Goal: Task Accomplishment & Management: Manage account settings

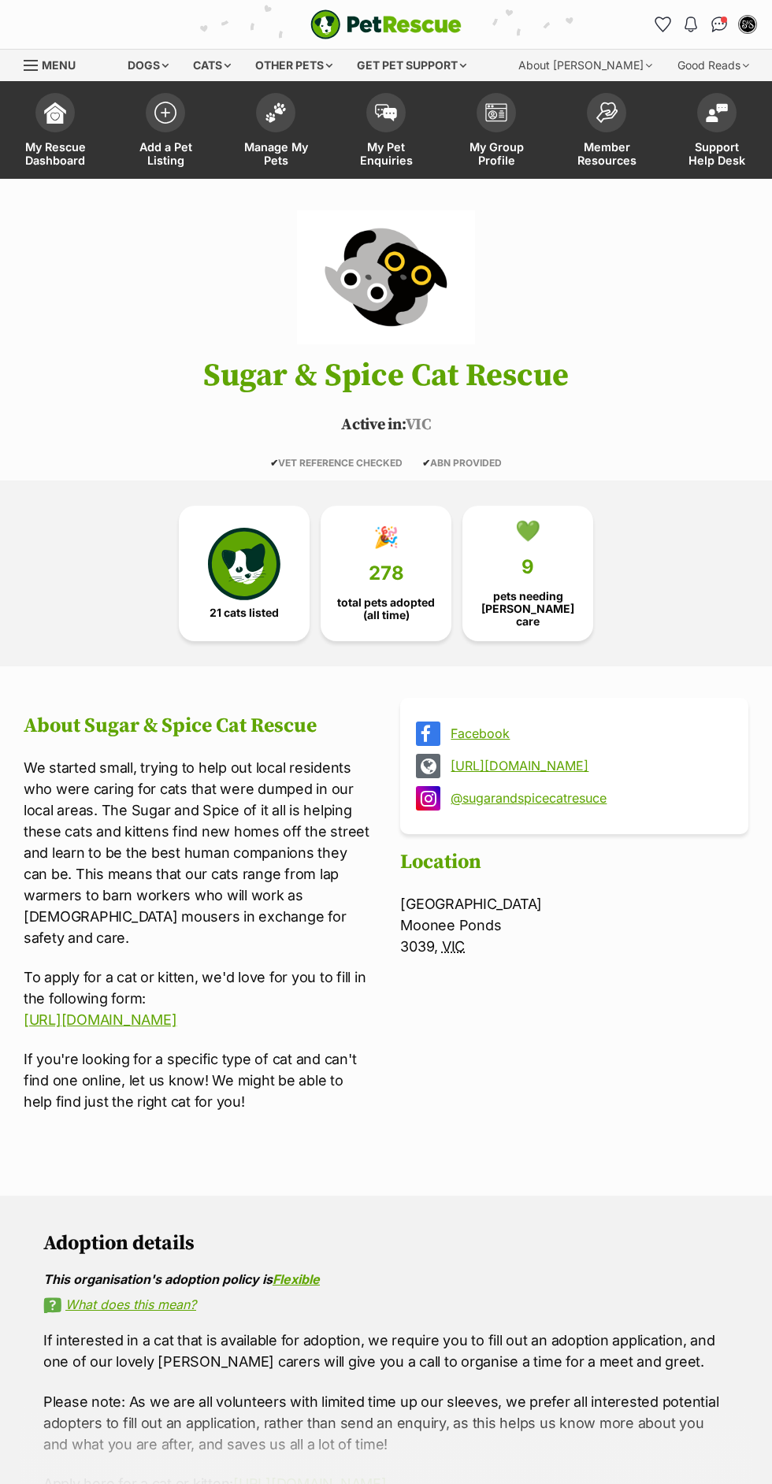
click at [408, 109] on link "My Pet Enquiries" at bounding box center [386, 132] width 110 height 94
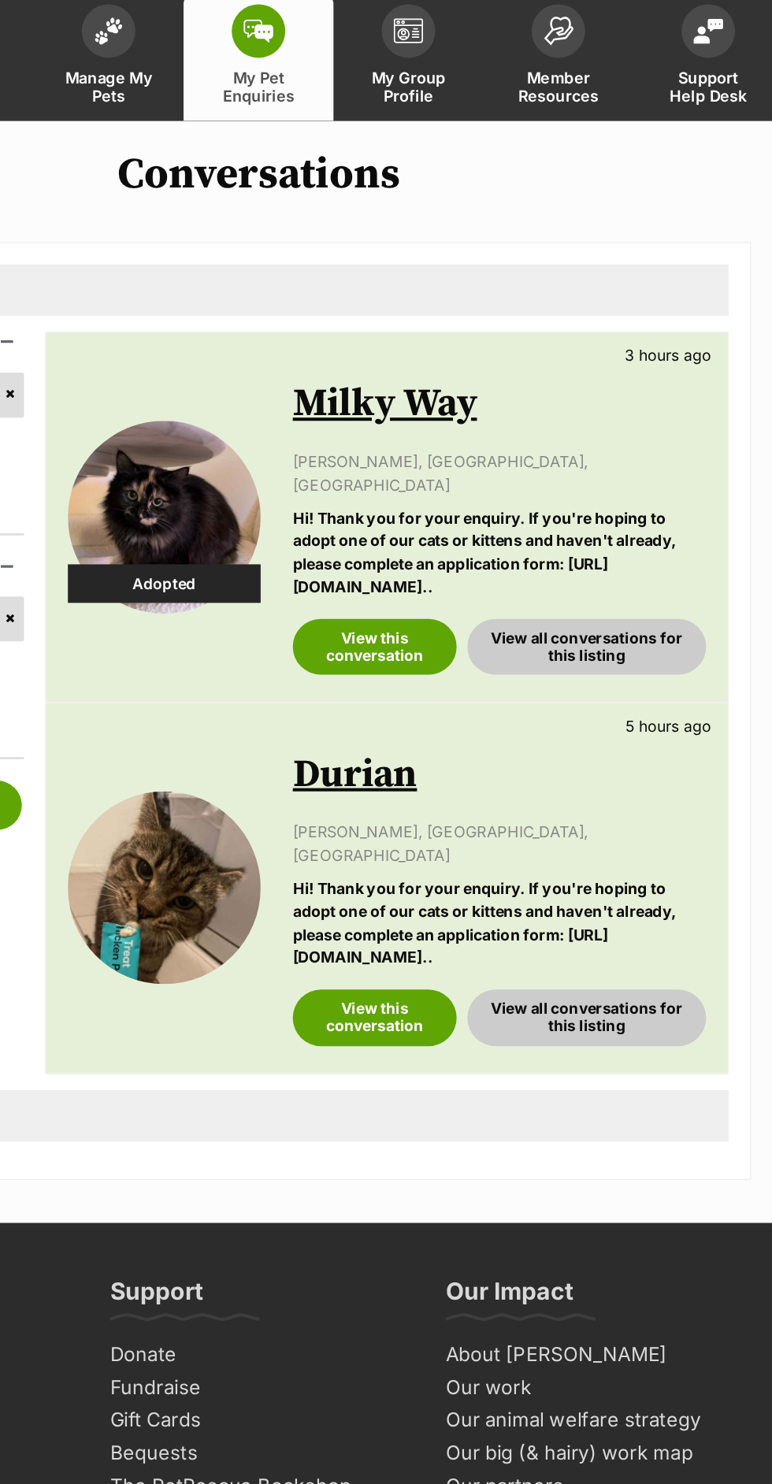
scroll to position [2, 0]
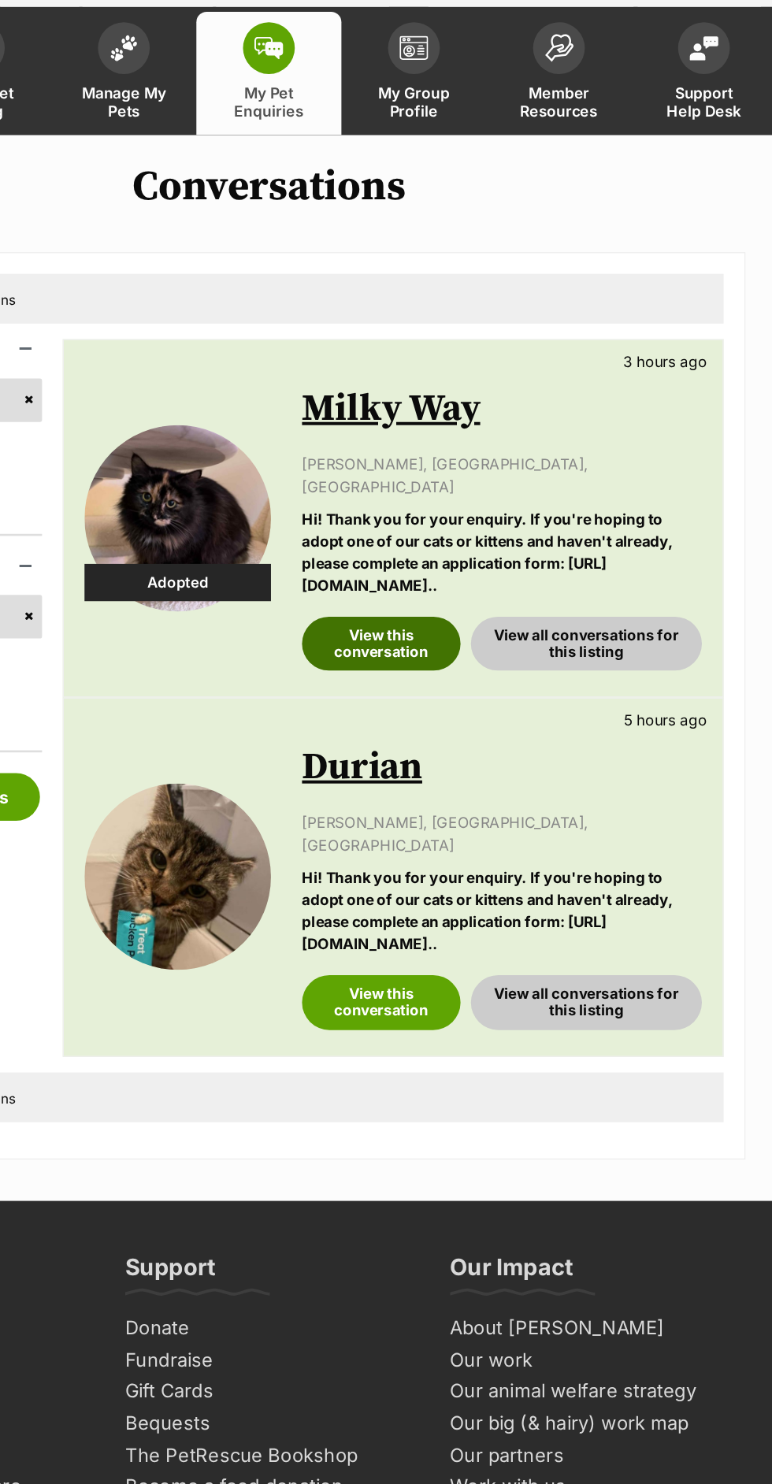
click at [504, 555] on link "View this conversation" at bounding box center [471, 563] width 120 height 41
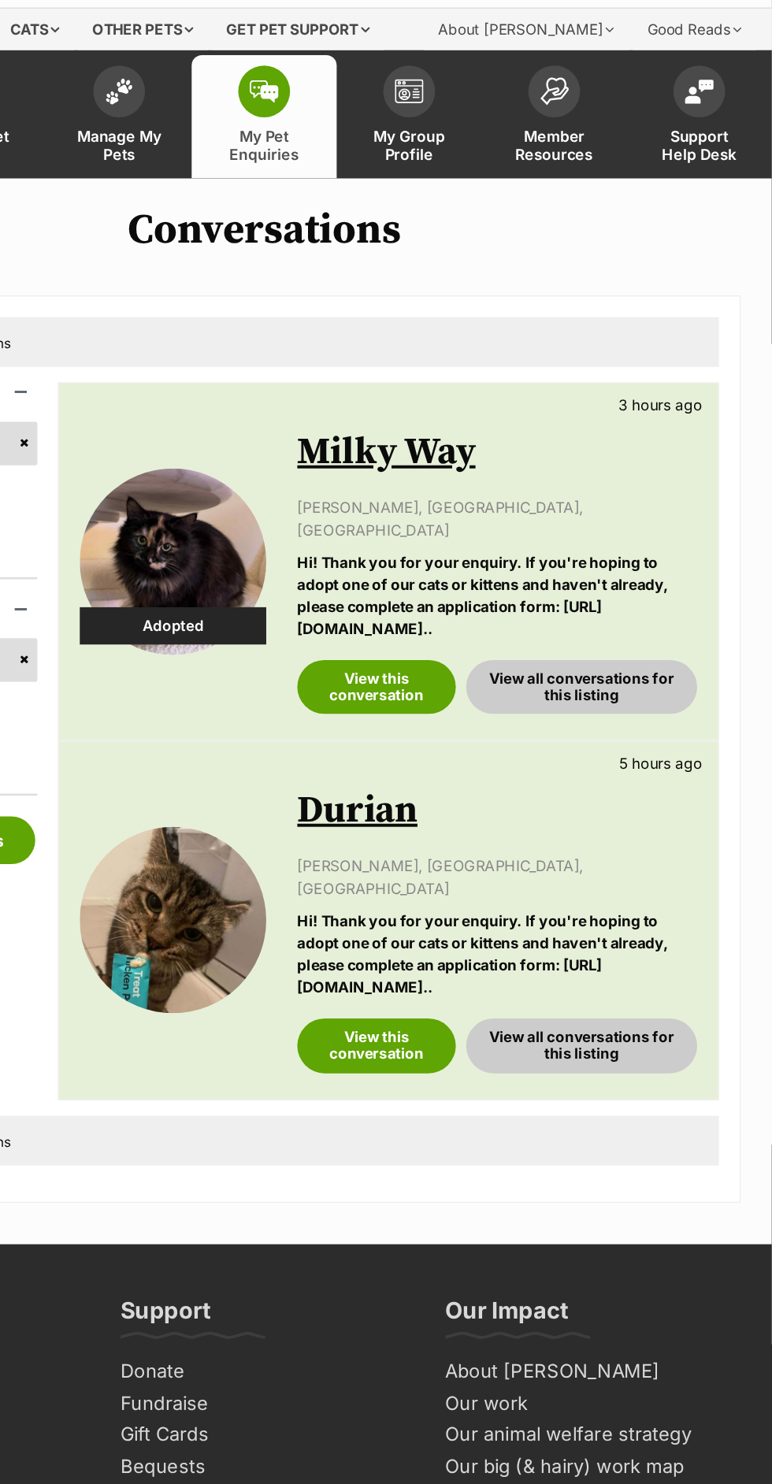
scroll to position [0, 0]
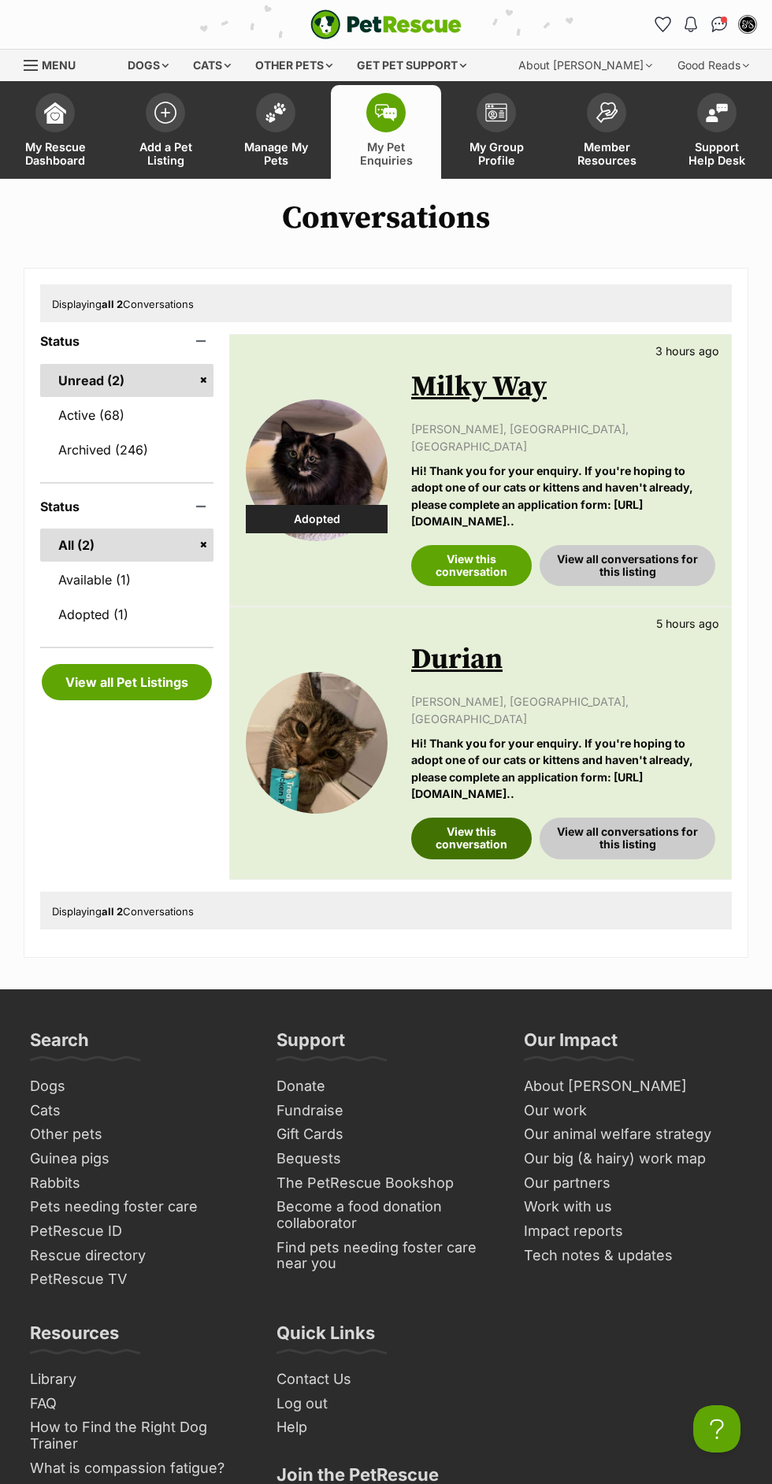
click at [465, 817] on link "View this conversation" at bounding box center [471, 837] width 120 height 41
click at [172, 565] on link "Available (1)" at bounding box center [126, 579] width 173 height 33
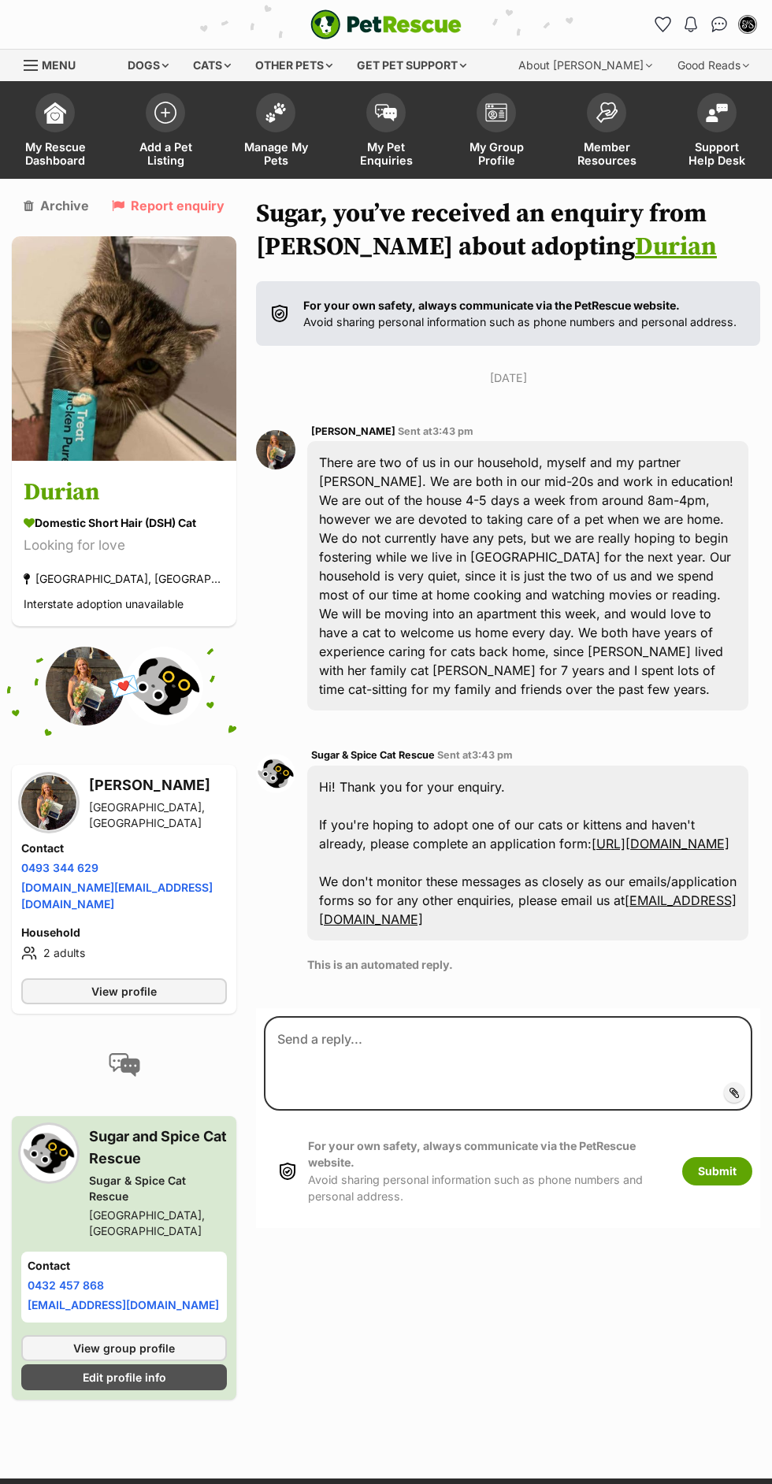
scroll to position [1, 0]
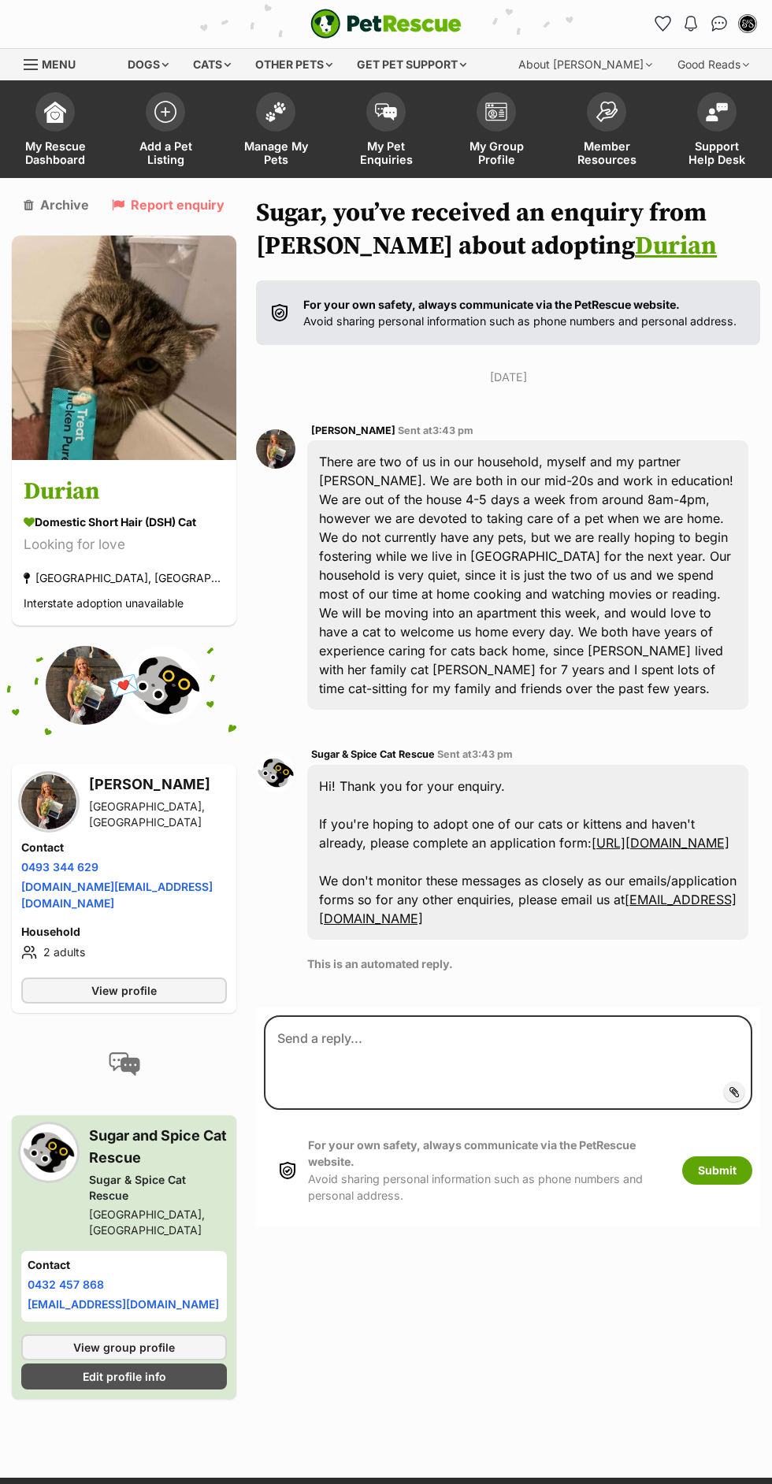
click at [651, 984] on div "Sugar & Spice Cat Rescue Sent at 3:43 pm Hi! Thank you for your enquiry. If you…" at bounding box center [527, 864] width 441 height 239
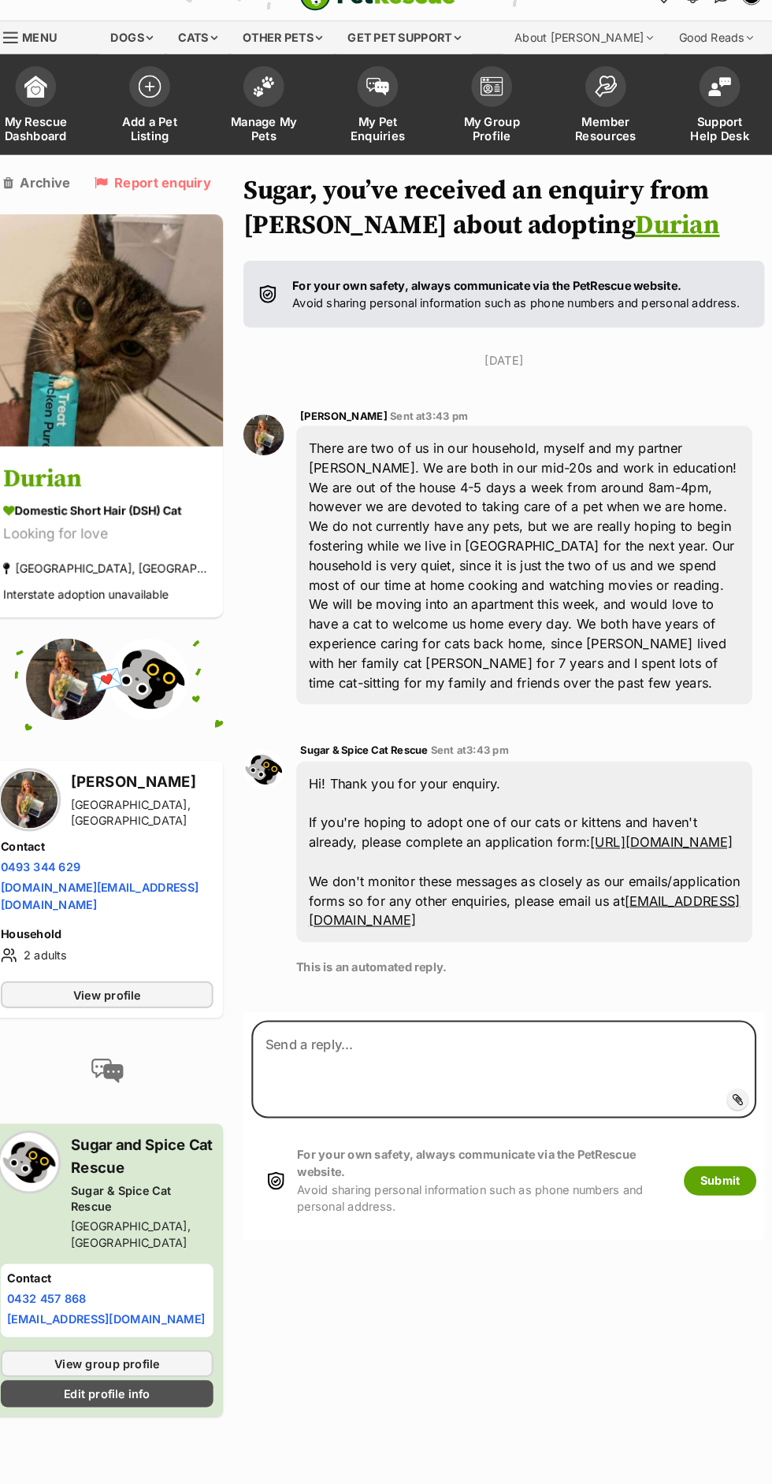
scroll to position [0, 0]
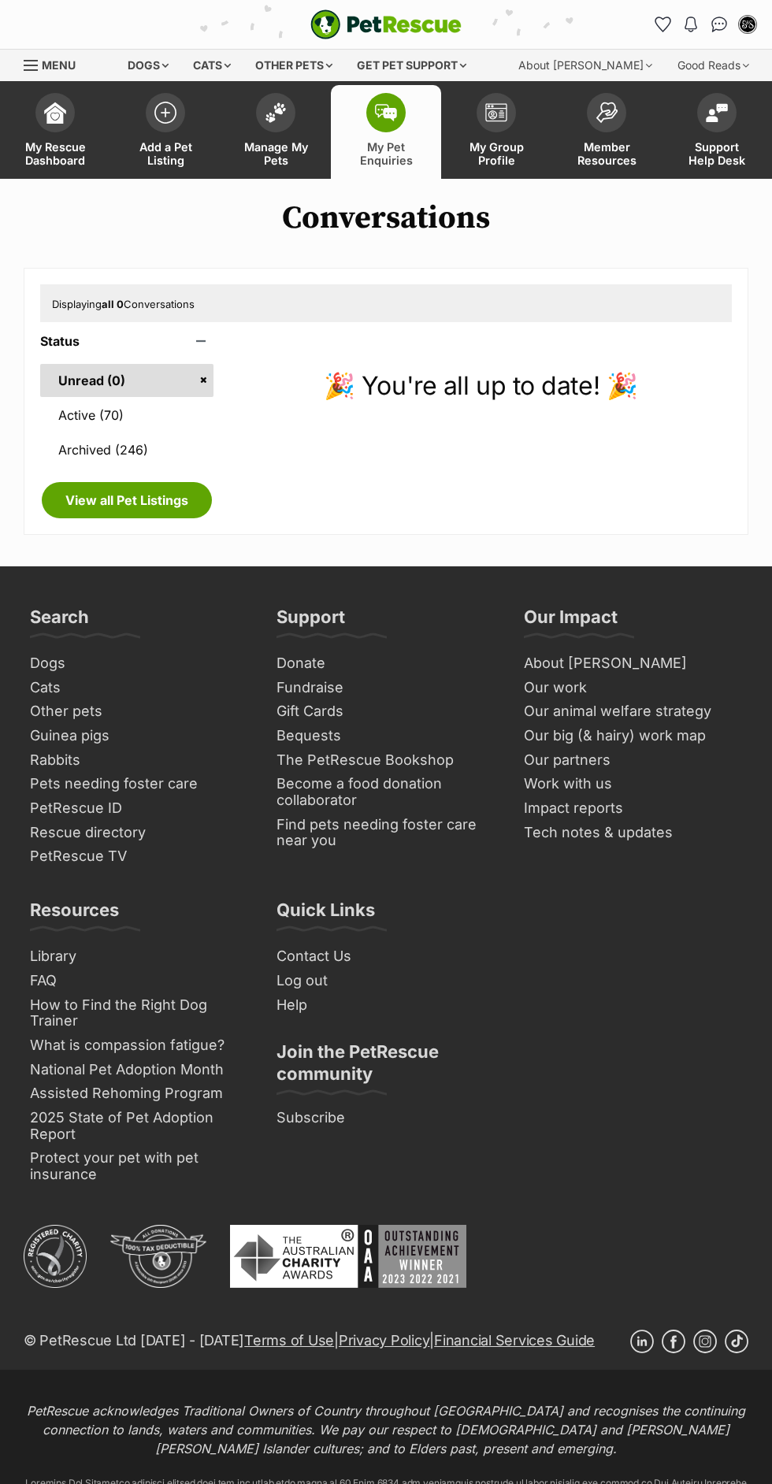
click at [169, 405] on link "Active (70)" at bounding box center [126, 414] width 173 height 33
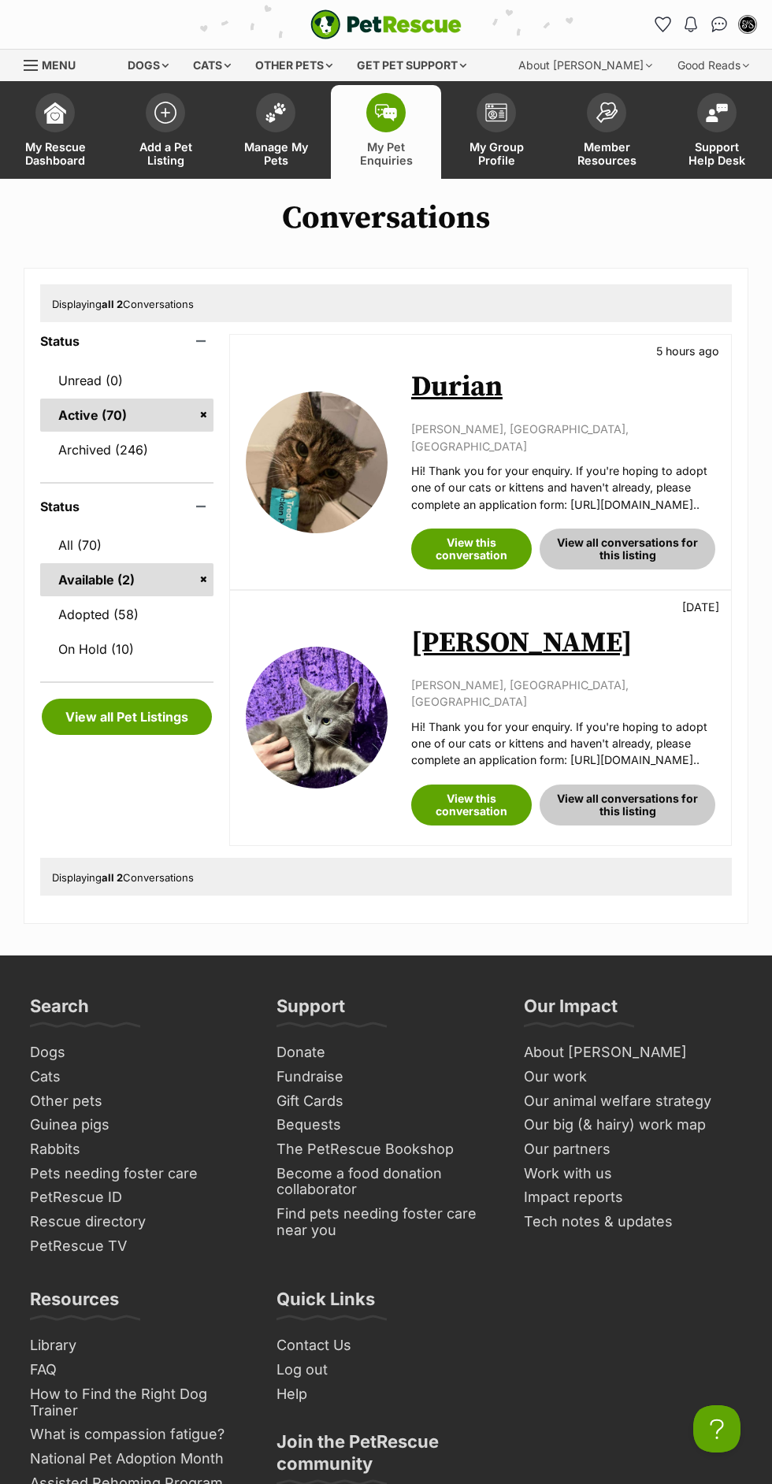
click at [49, 558] on link "All (70)" at bounding box center [126, 544] width 173 height 33
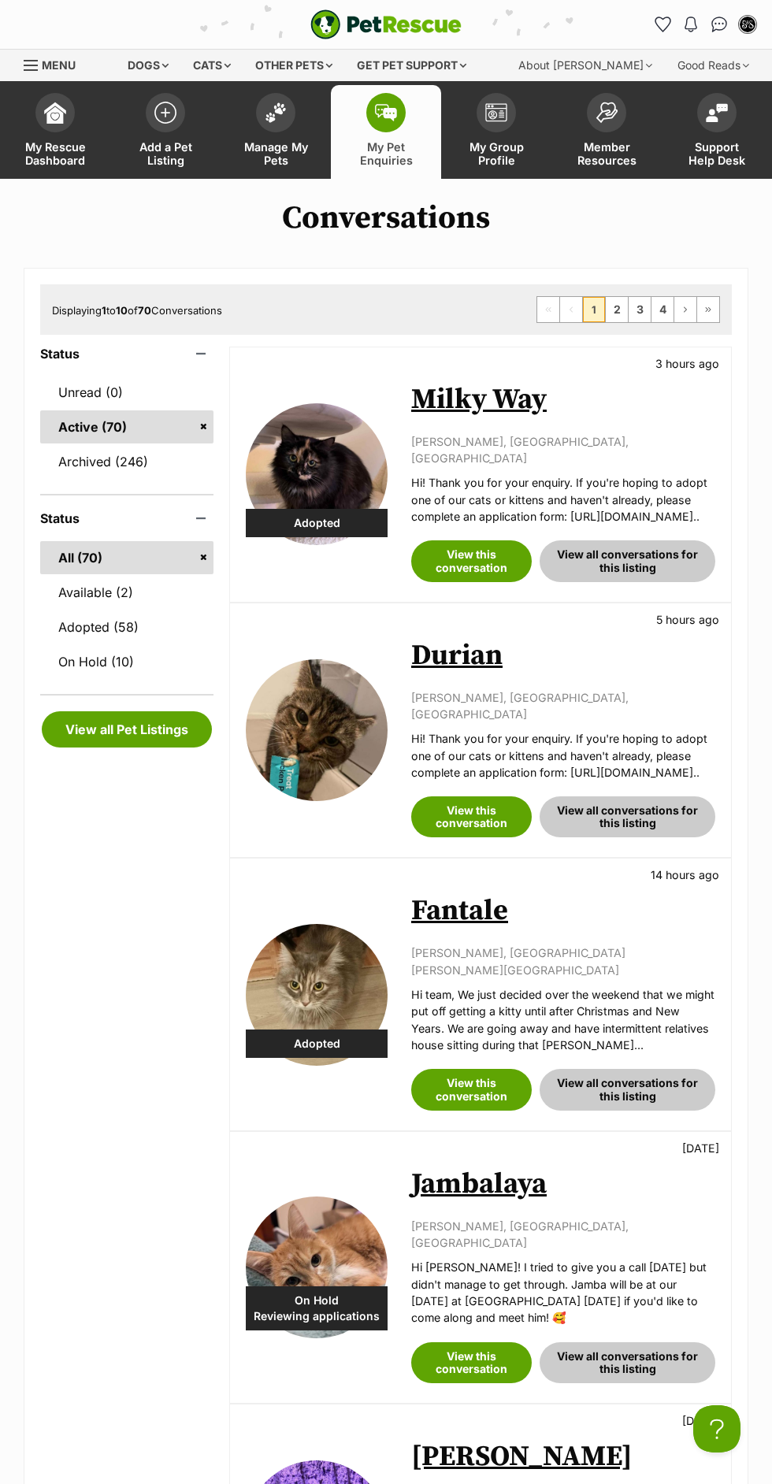
click at [280, 166] on span "Manage My Pets" at bounding box center [275, 153] width 71 height 27
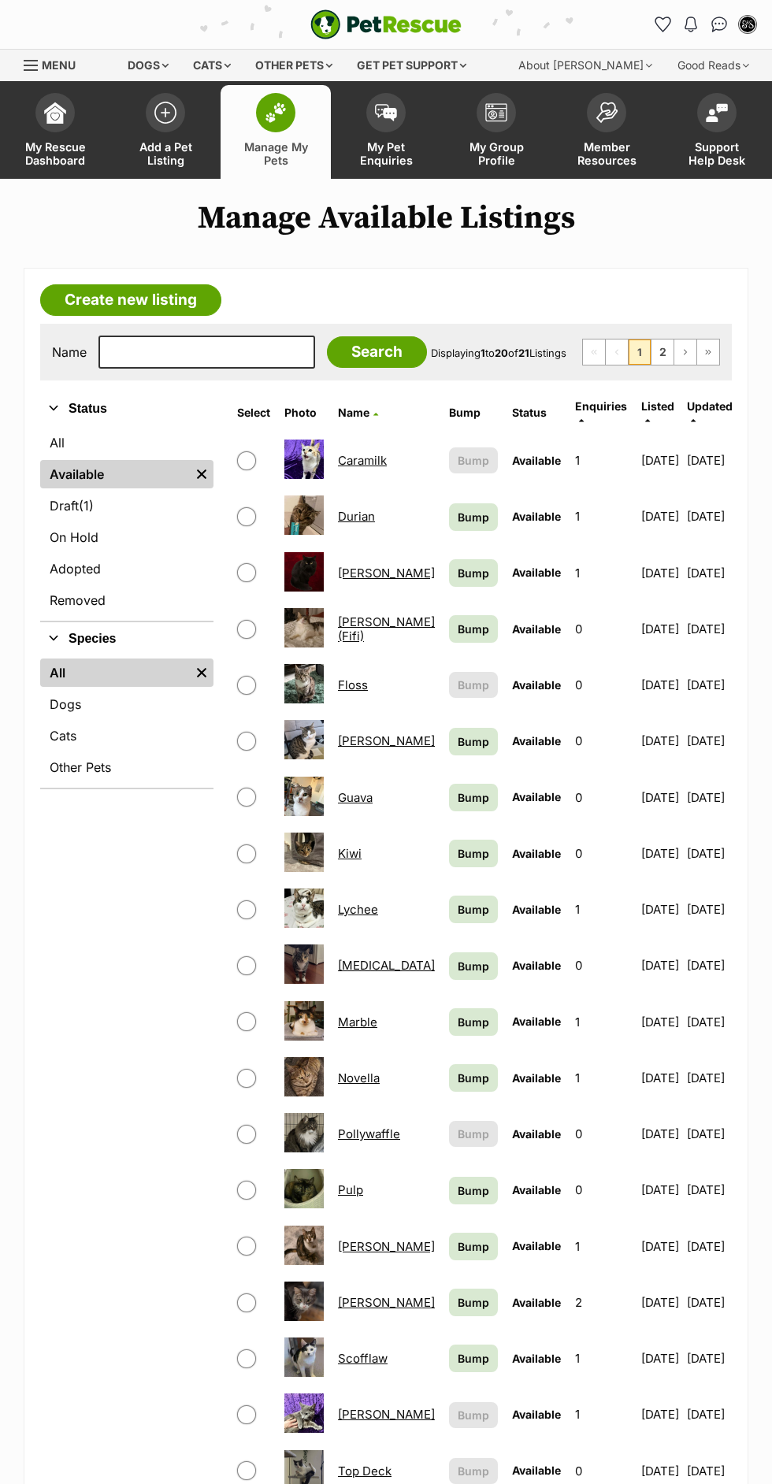
click at [408, 154] on span "My Pet Enquiries" at bounding box center [385, 153] width 71 height 27
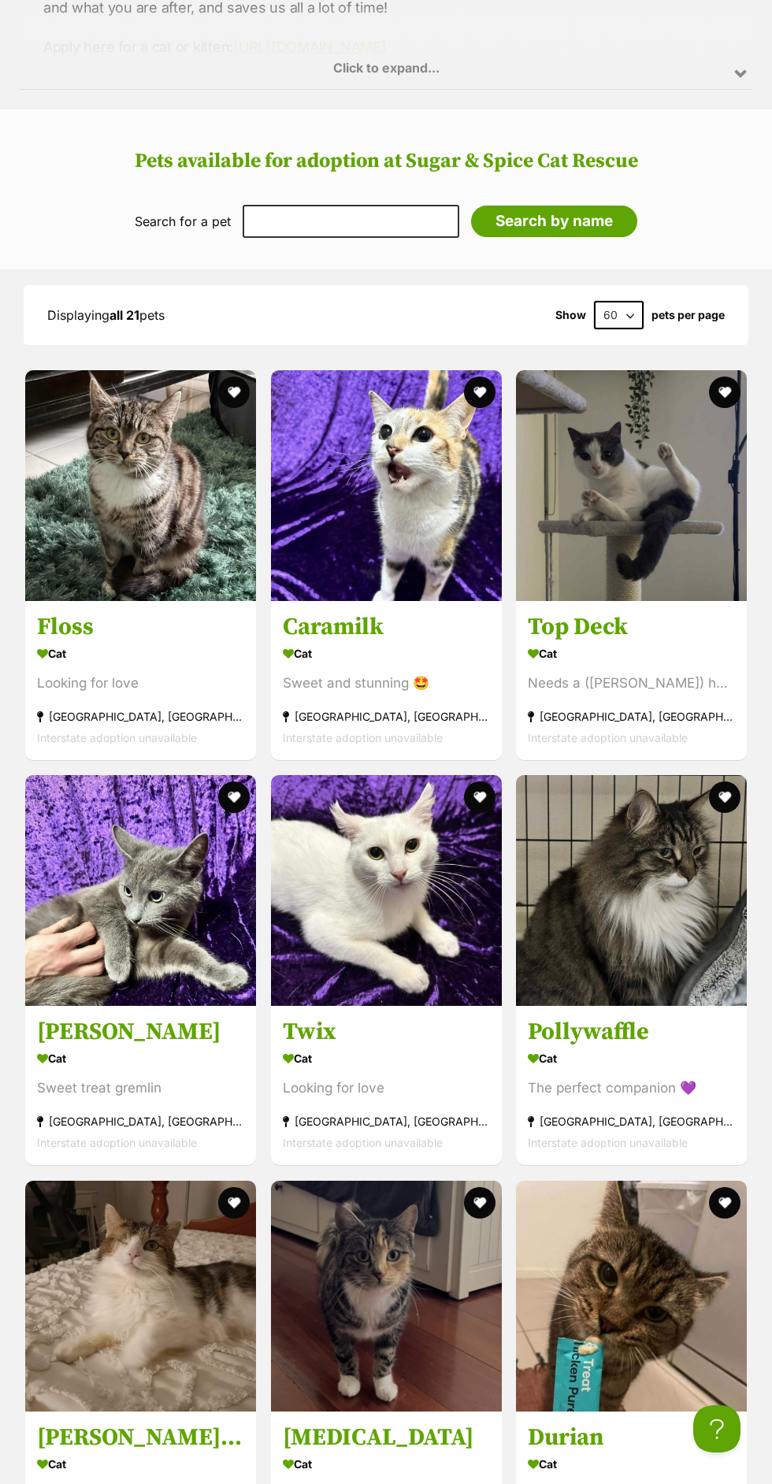
scroll to position [1462, 0]
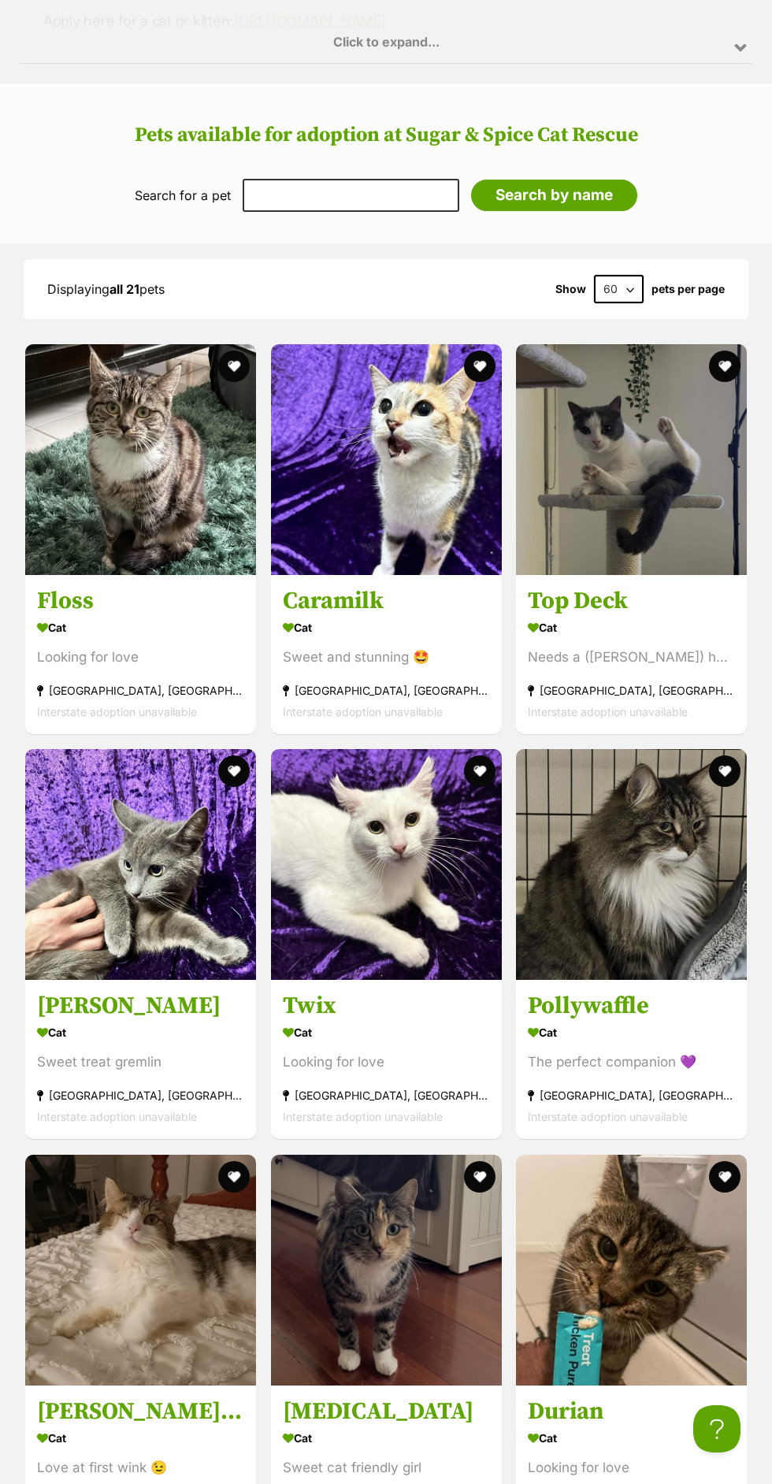
click at [476, 632] on div "Cat" at bounding box center [386, 627] width 207 height 23
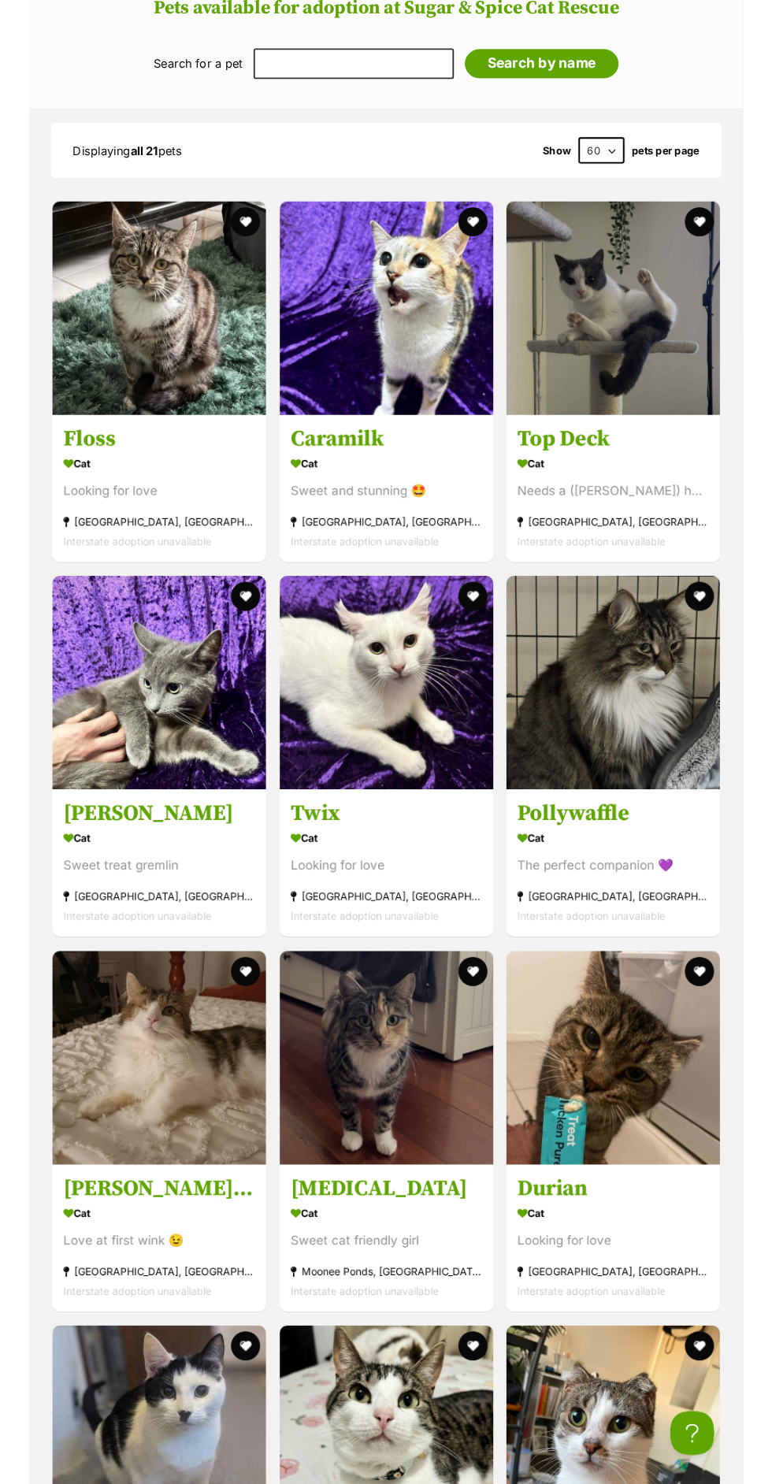
scroll to position [1702, 0]
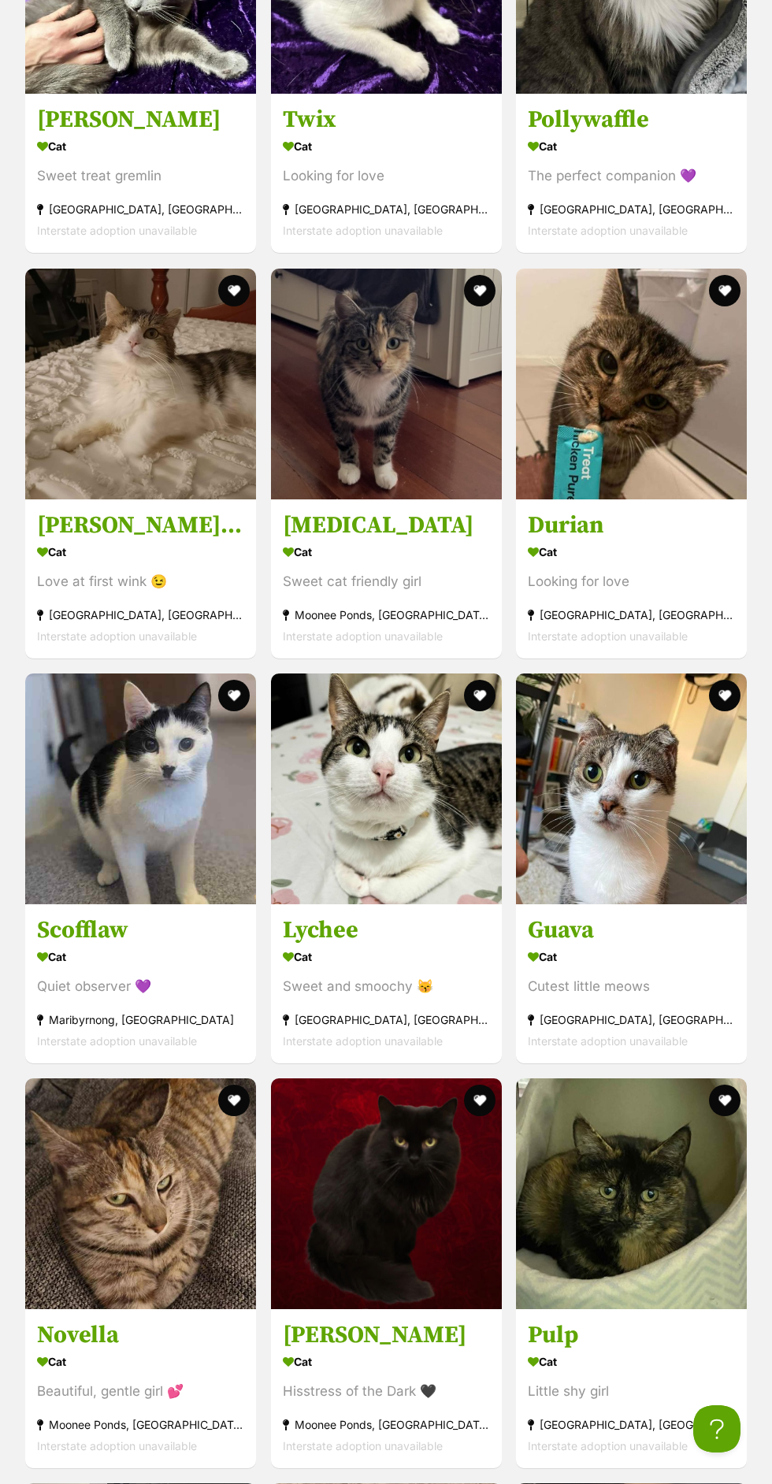
click at [77, 458] on img at bounding box center [140, 384] width 231 height 231
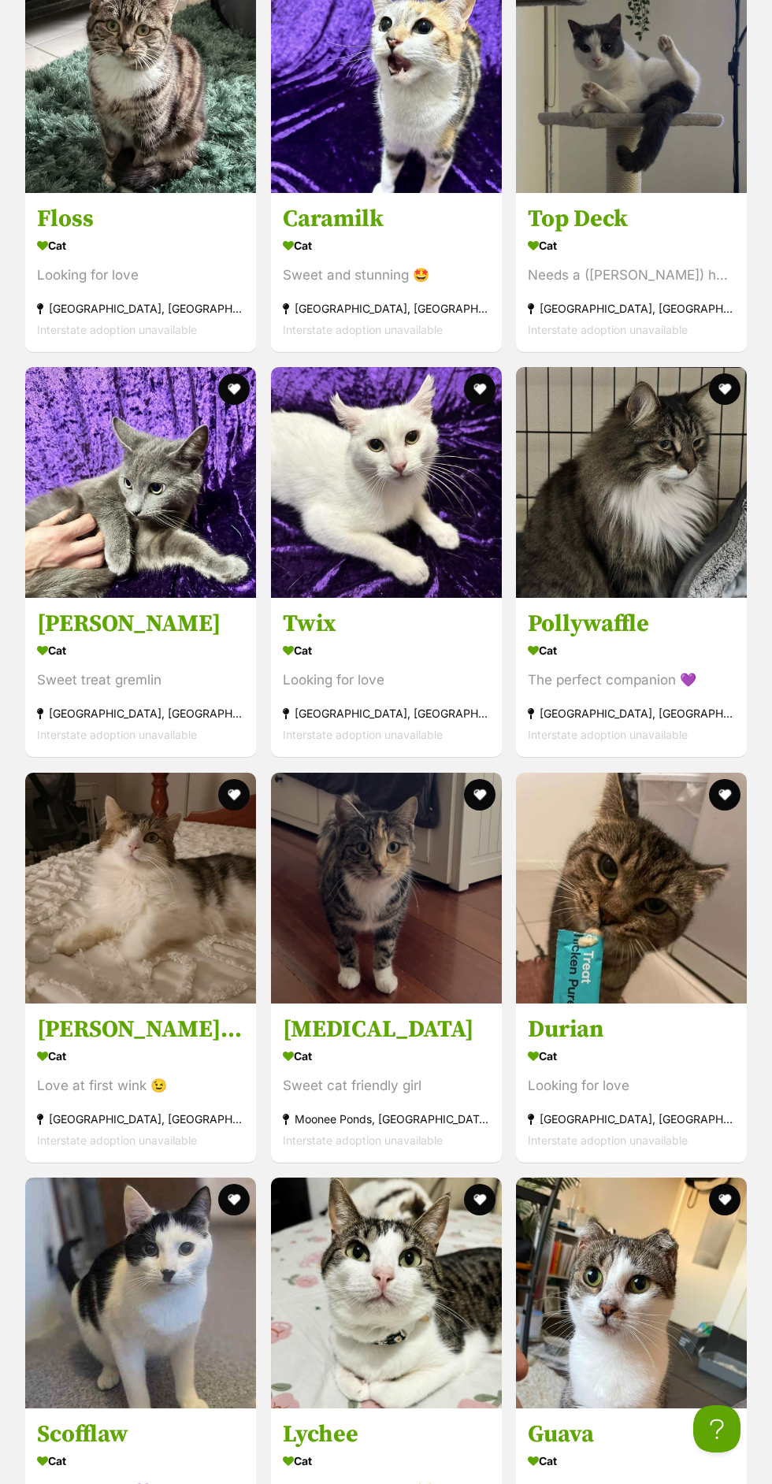
scroll to position [1843, 0]
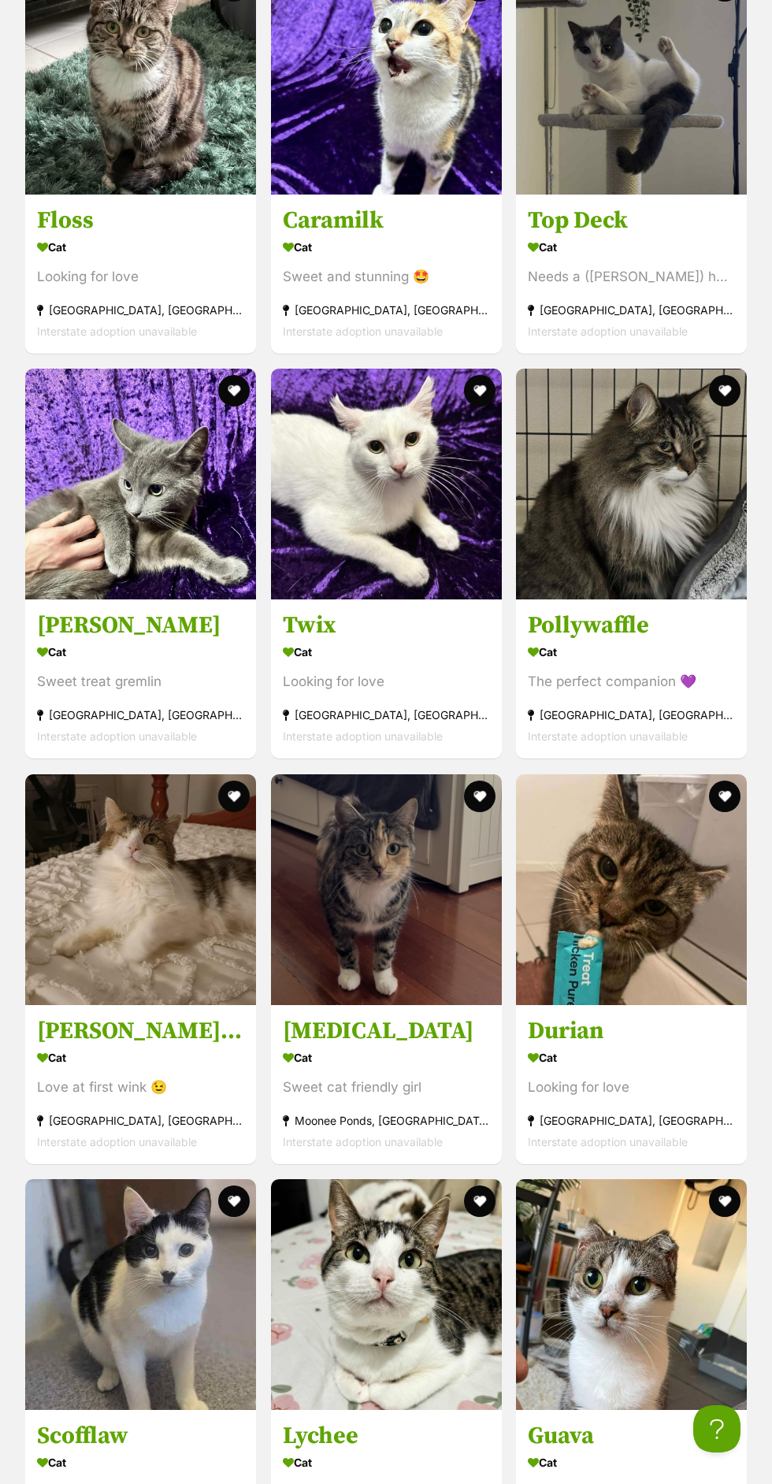
click at [697, 1034] on h3 "Durian" at bounding box center [631, 1031] width 207 height 30
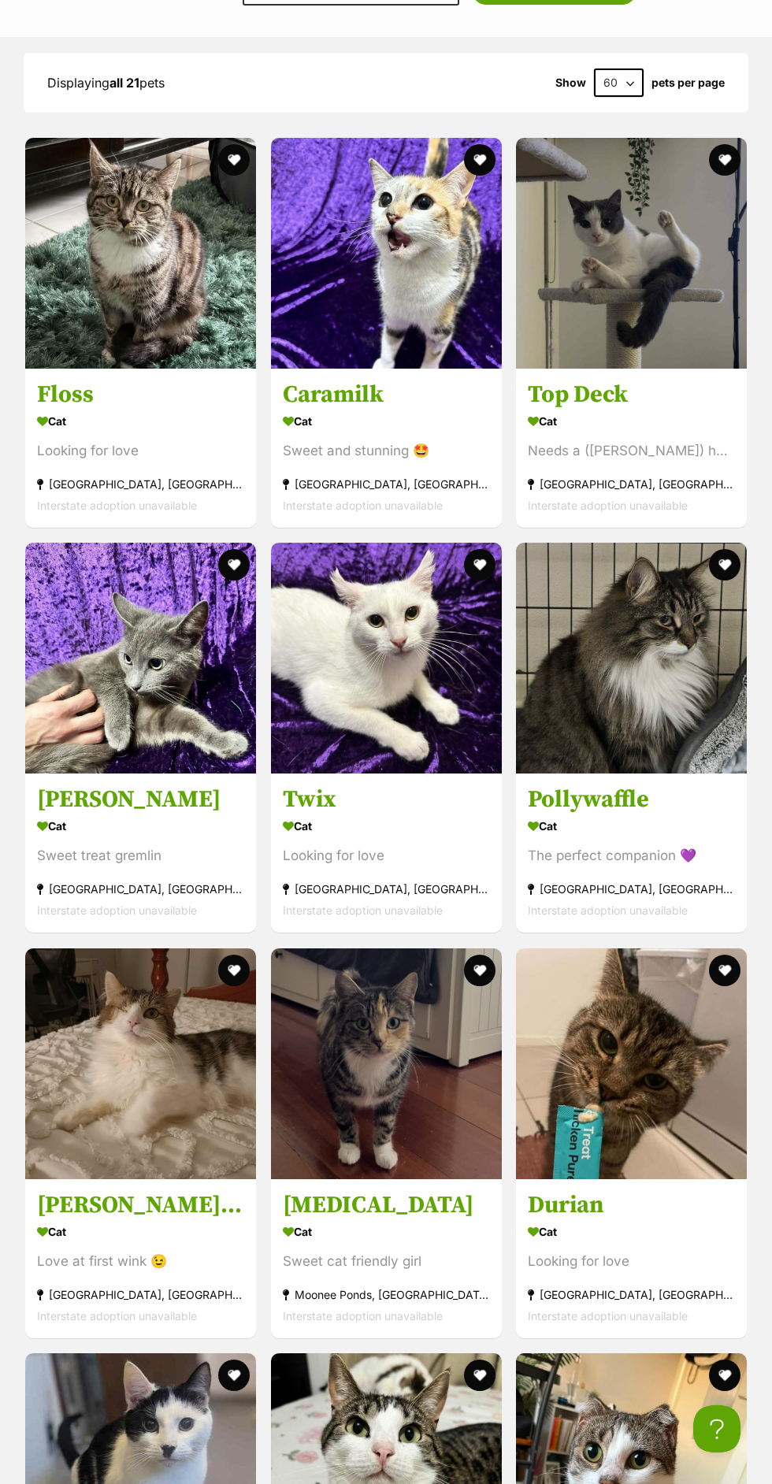
scroll to position [1667, 0]
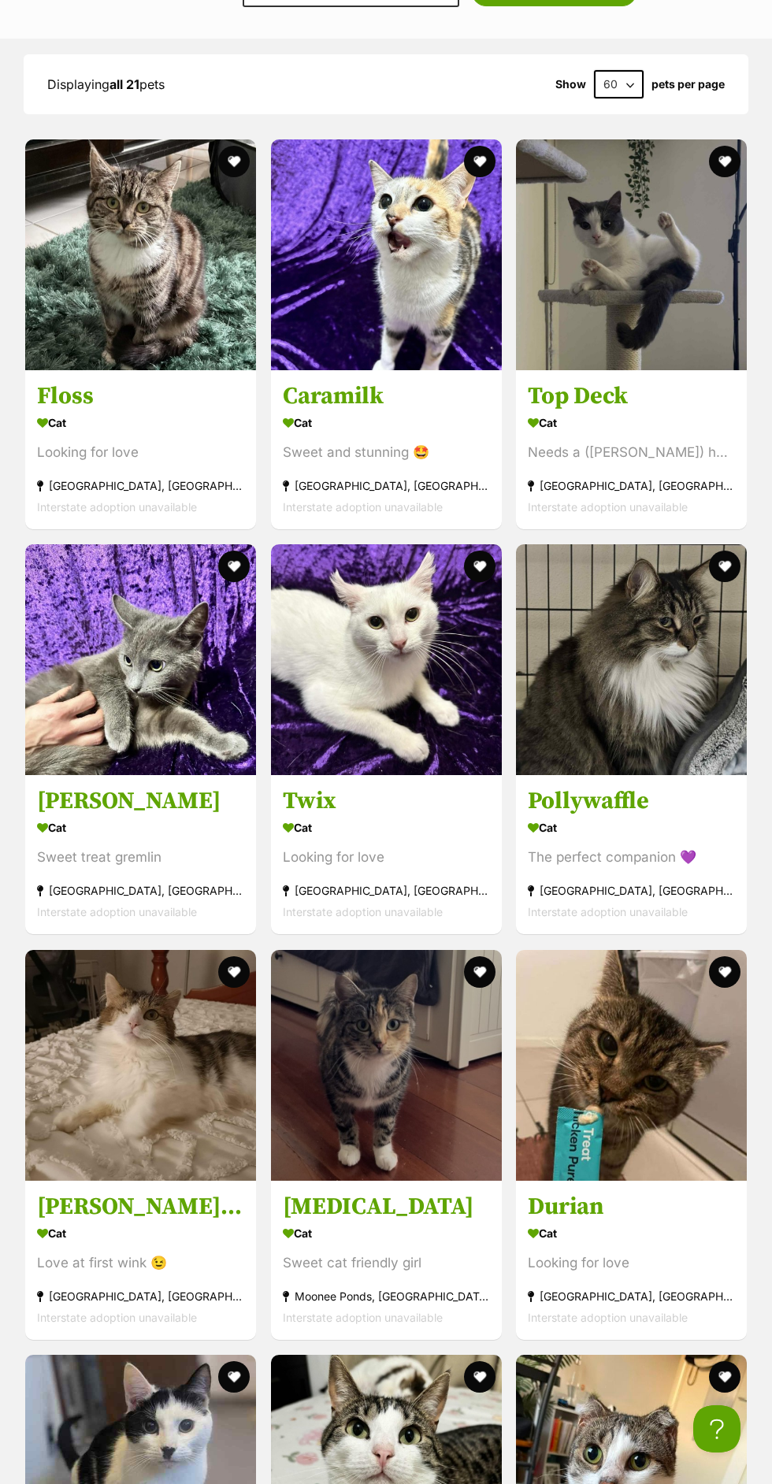
click at [645, 1017] on img at bounding box center [631, 1065] width 231 height 231
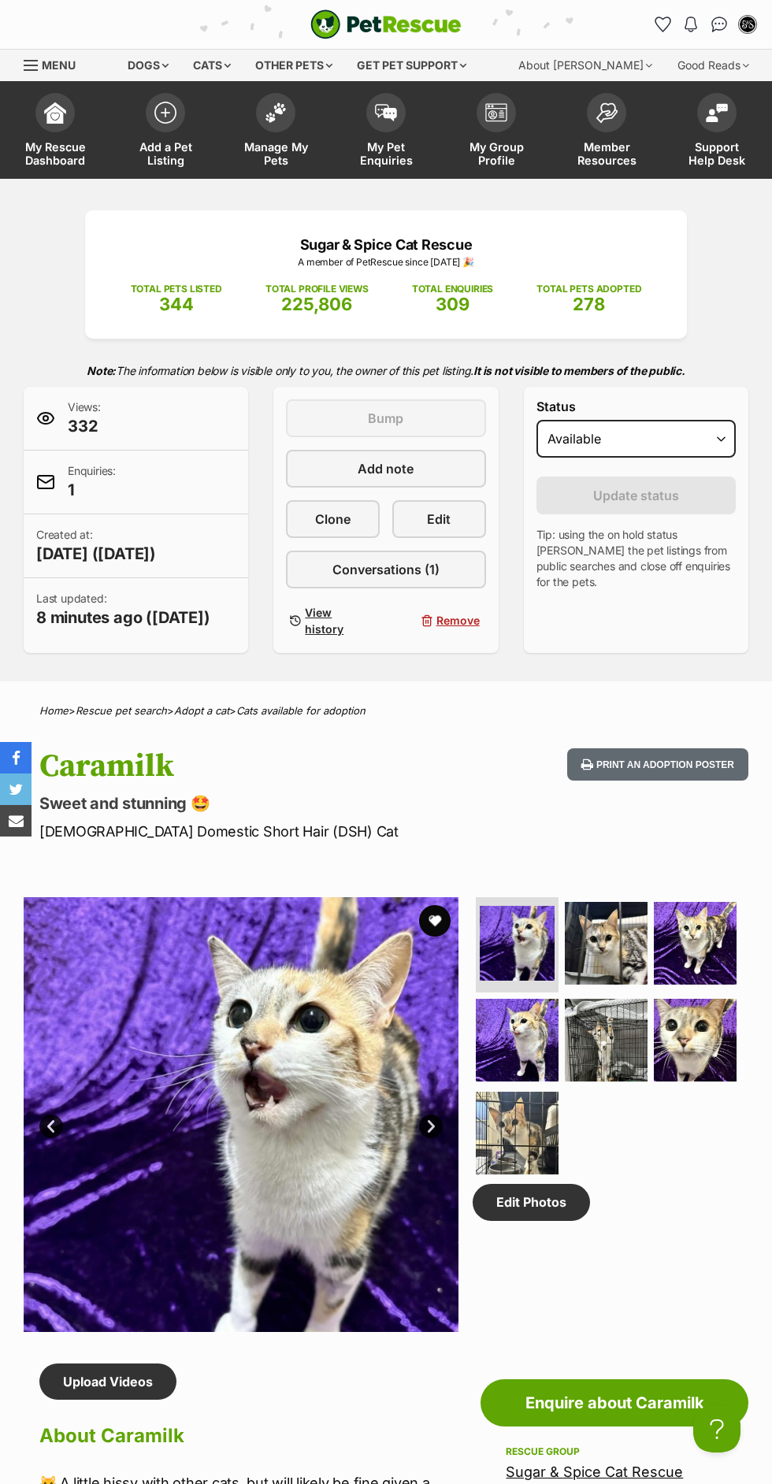
click at [729, 936] on img at bounding box center [695, 943] width 83 height 83
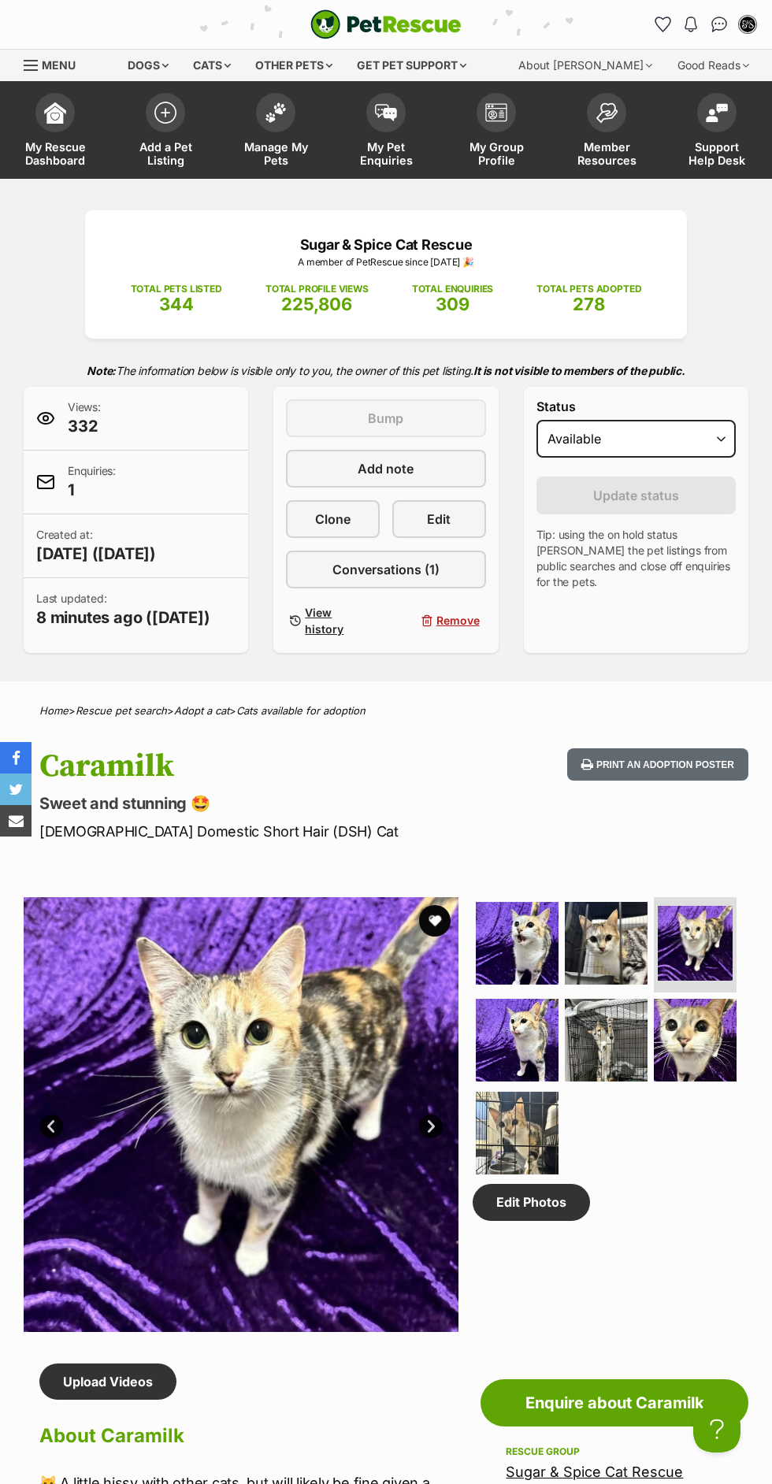
click at [540, 957] on img at bounding box center [517, 943] width 83 height 83
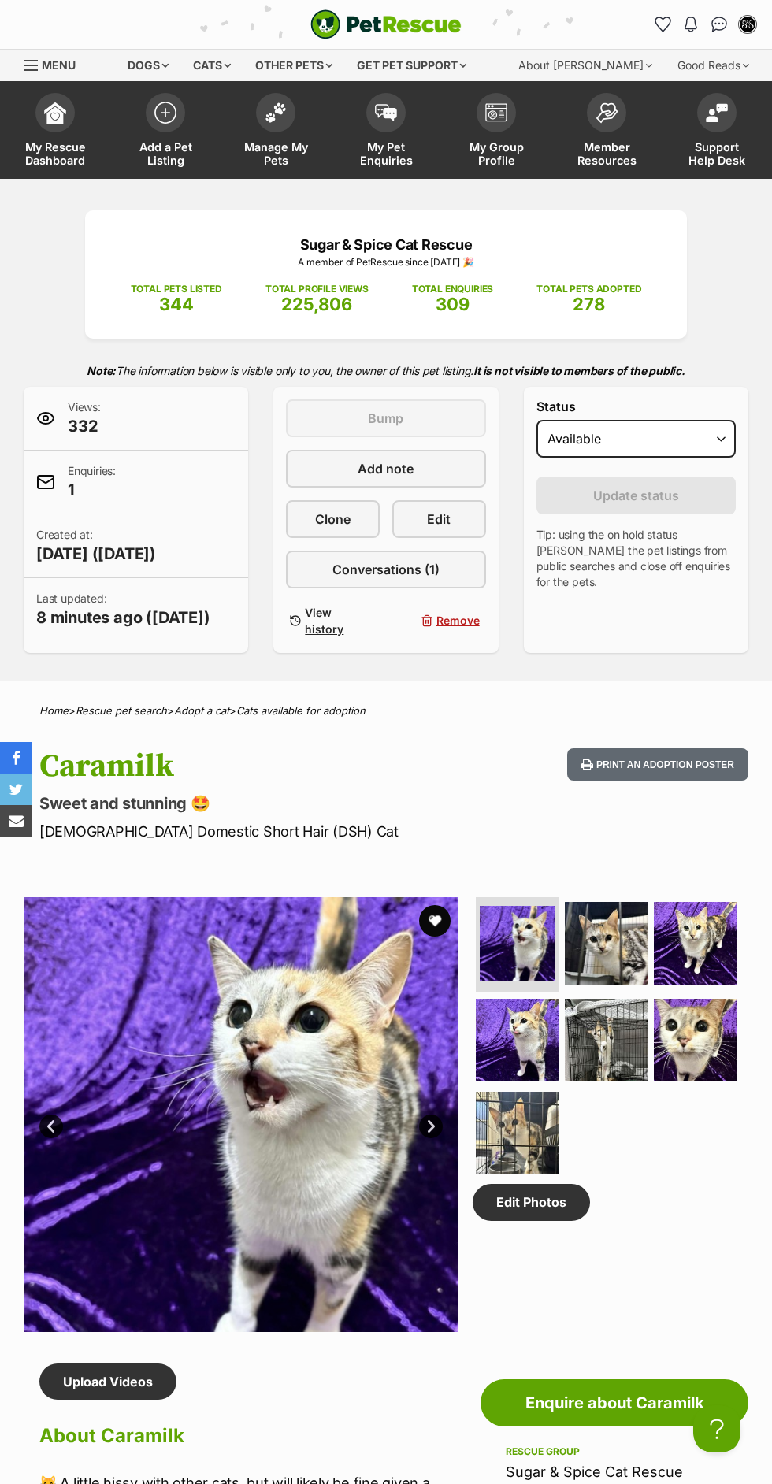
click at [532, 1046] on img at bounding box center [517, 1039] width 83 height 83
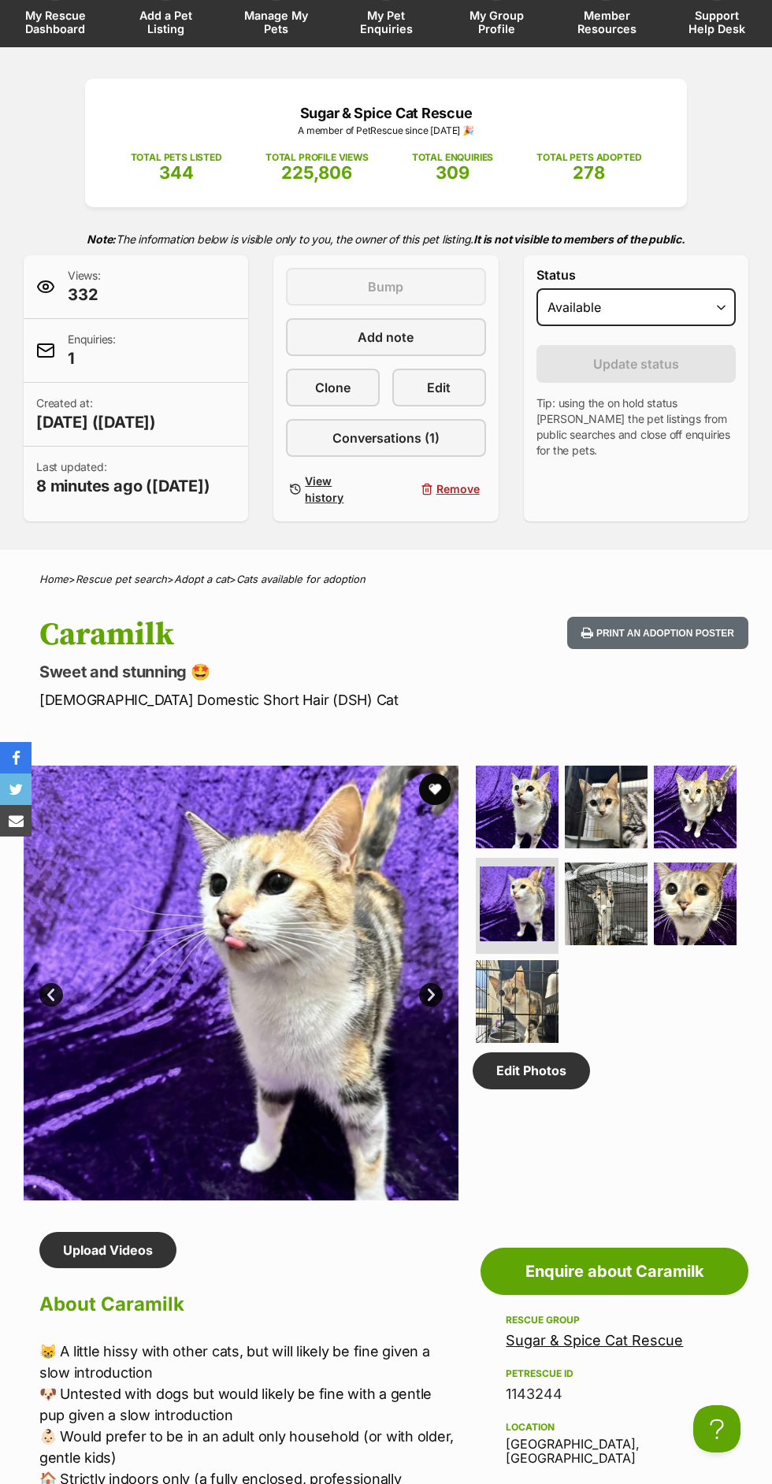
click at [731, 917] on img at bounding box center [695, 903] width 83 height 83
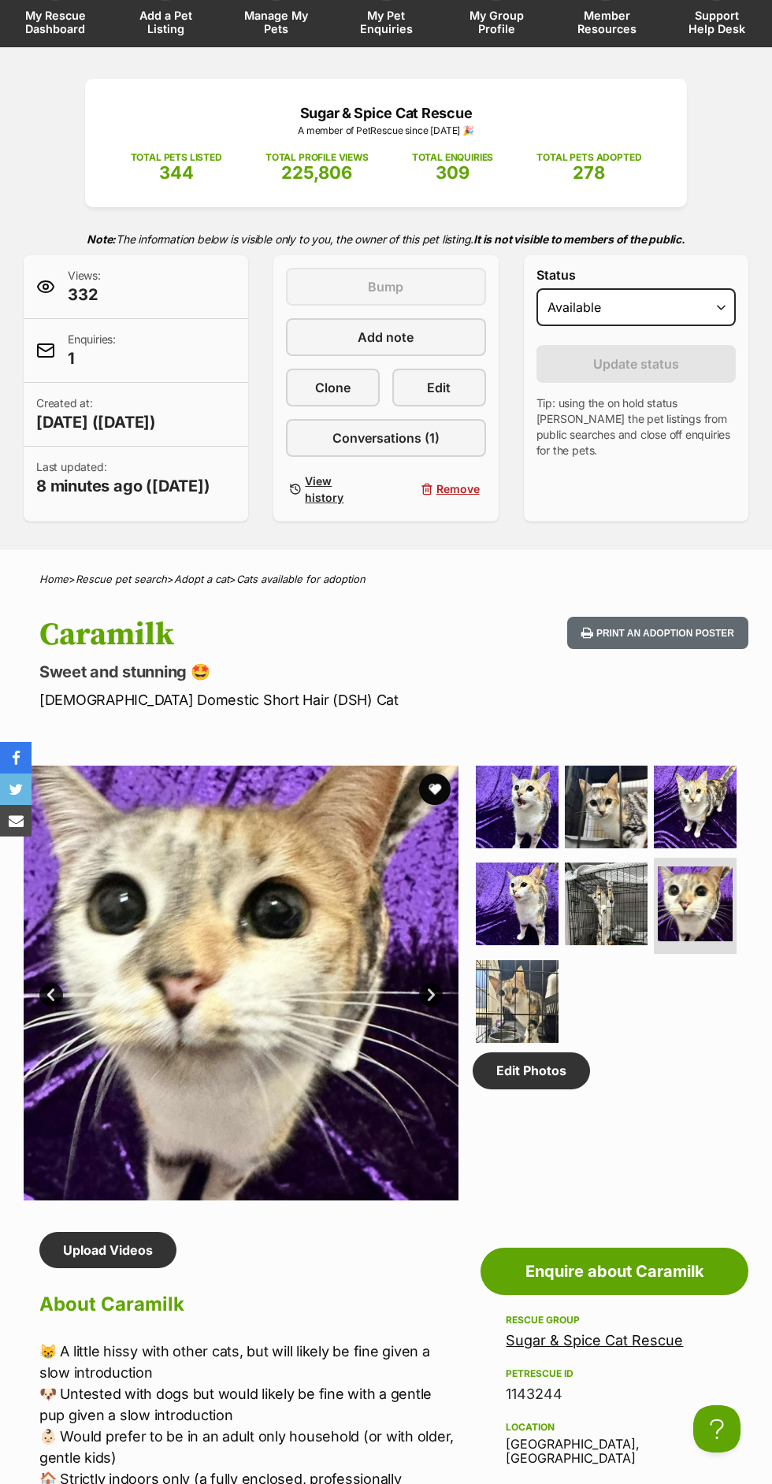
click at [550, 788] on img at bounding box center [517, 806] width 83 height 83
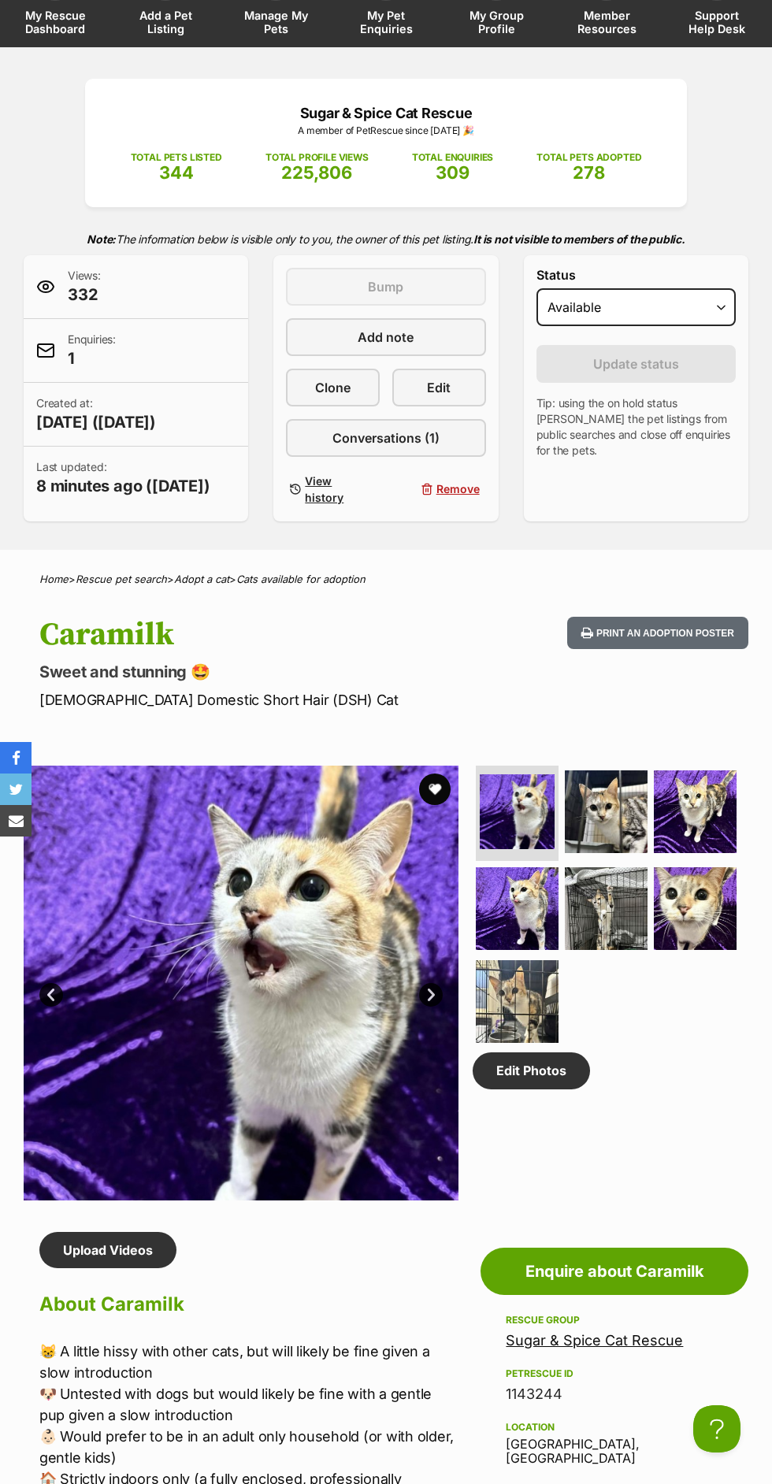
click at [550, 917] on img at bounding box center [517, 908] width 83 height 83
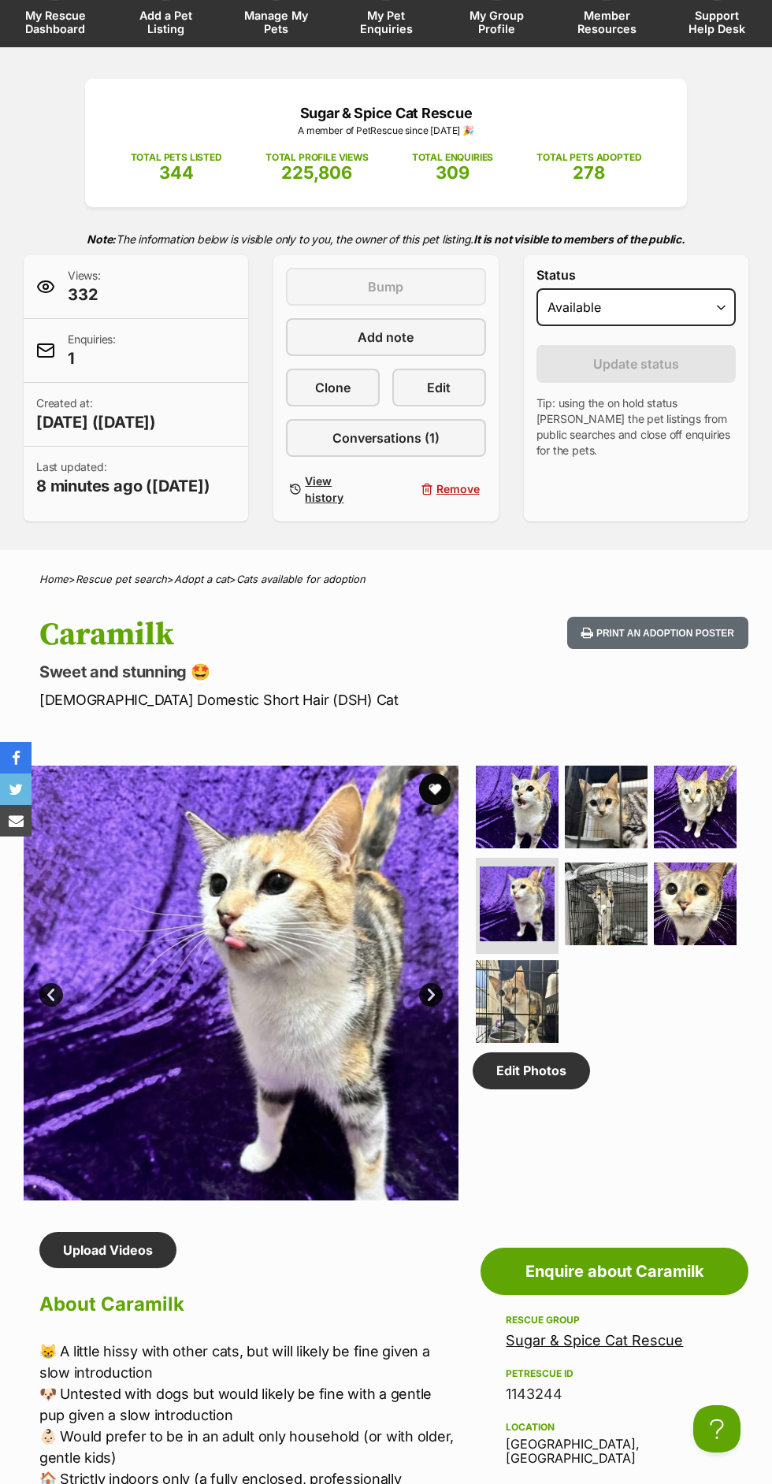
click at [654, 846] on img at bounding box center [695, 806] width 83 height 83
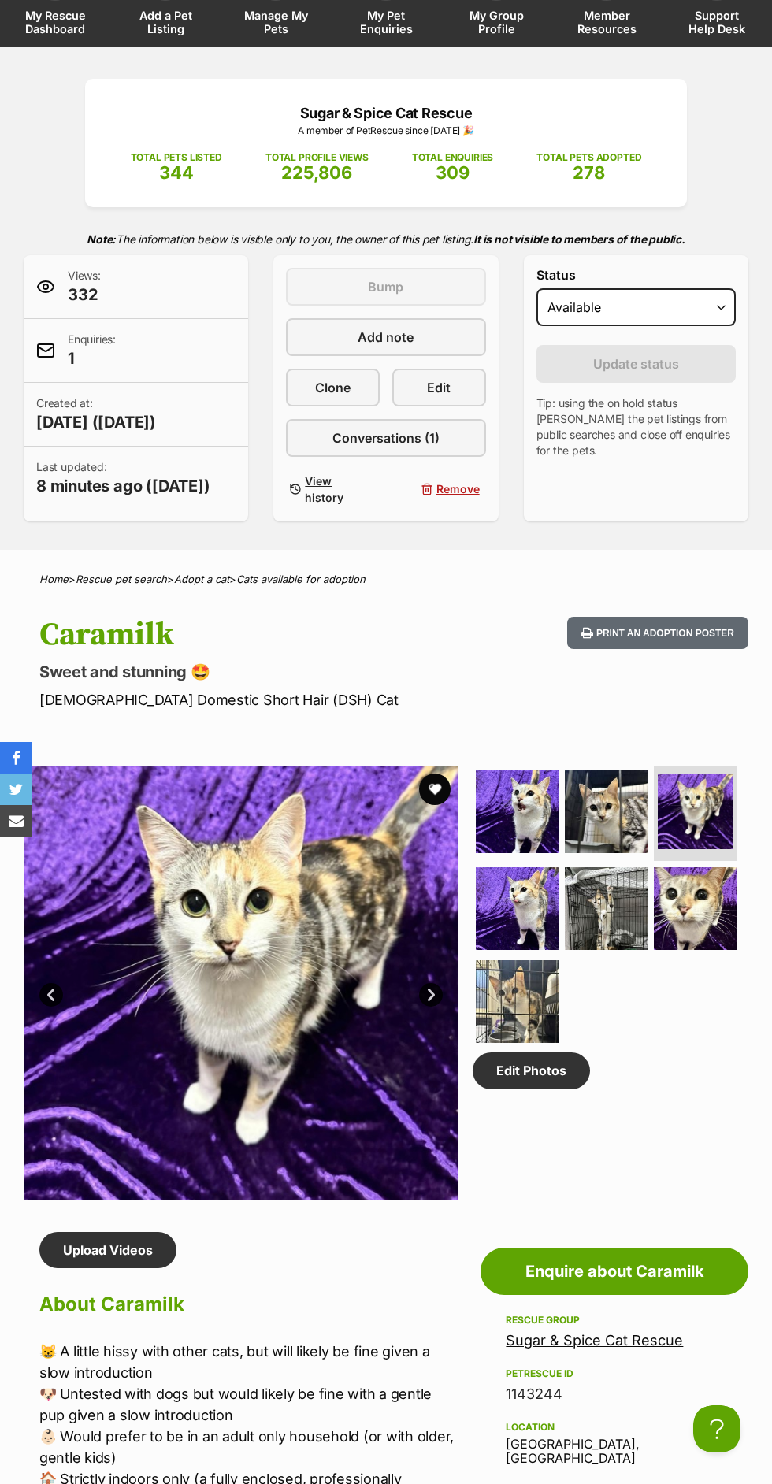
click at [636, 791] on img at bounding box center [606, 811] width 83 height 83
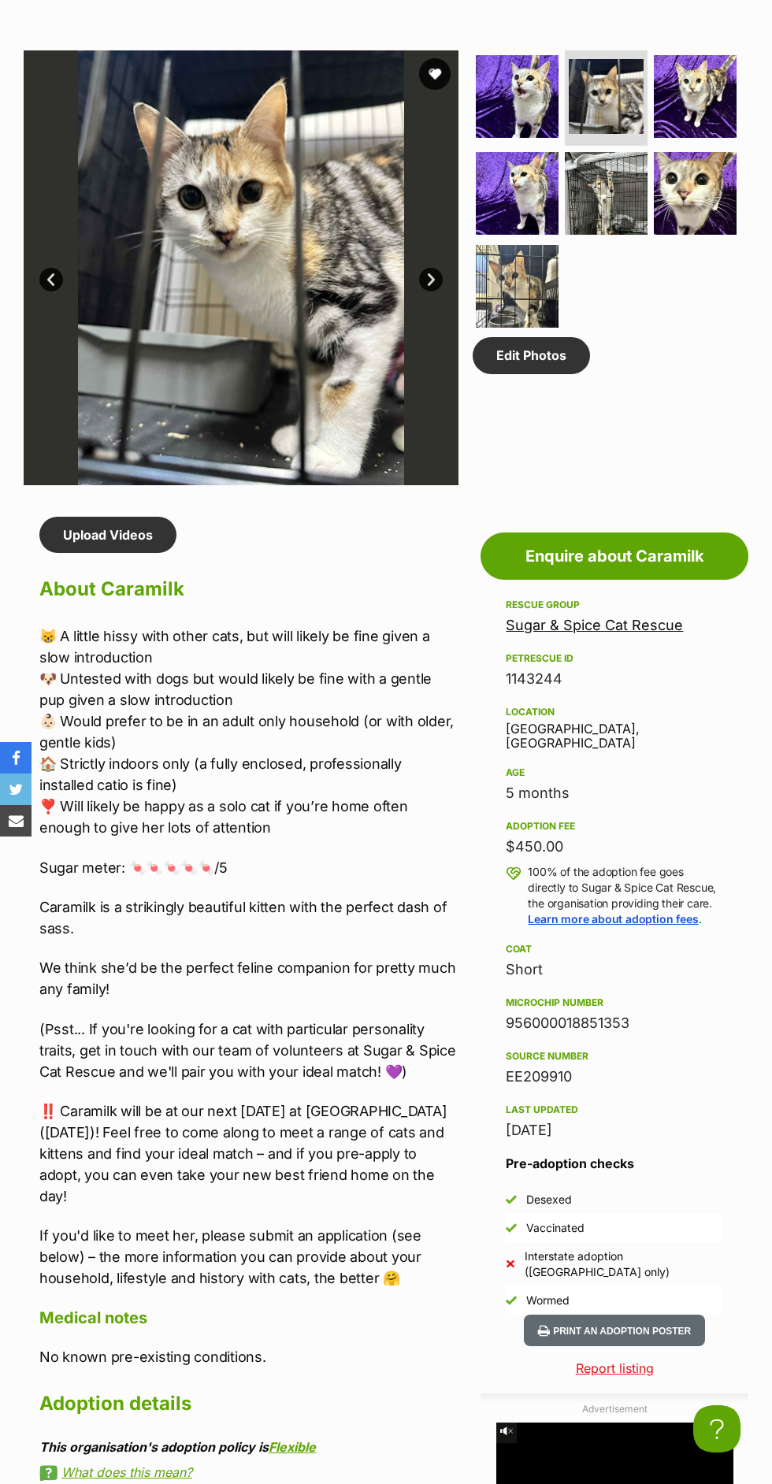
scroll to position [856, 0]
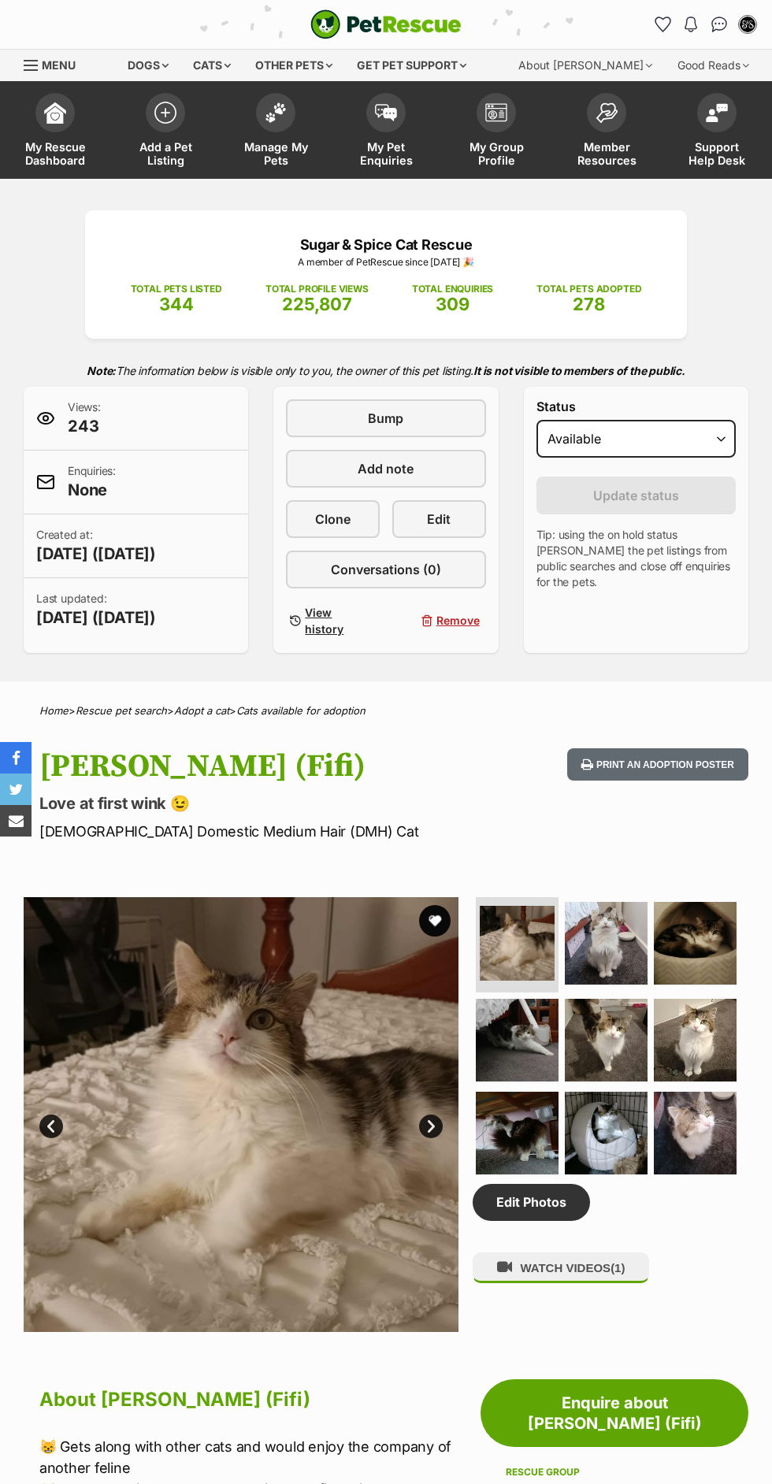
click at [634, 998] on img at bounding box center [606, 1039] width 83 height 83
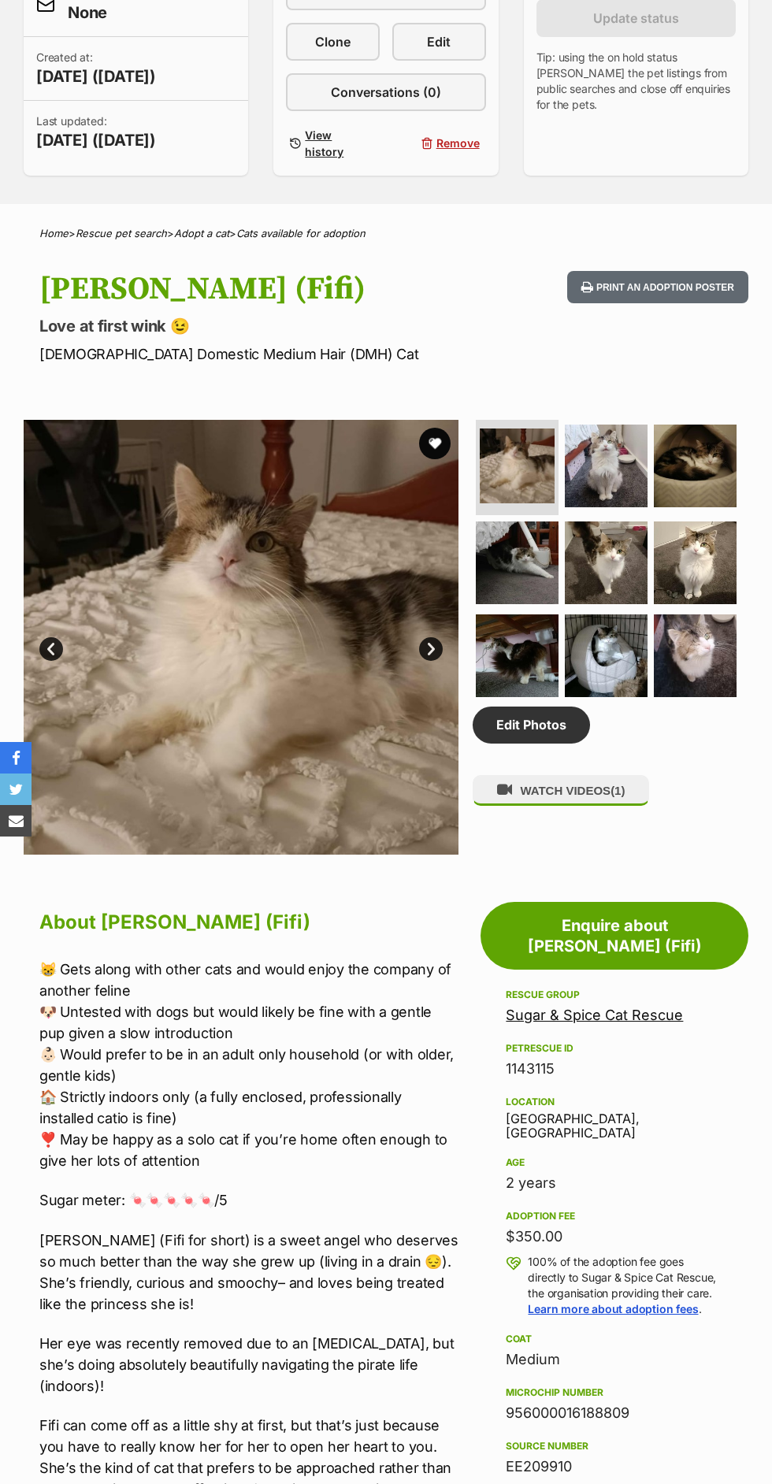
click at [622, 480] on img at bounding box center [606, 465] width 83 height 83
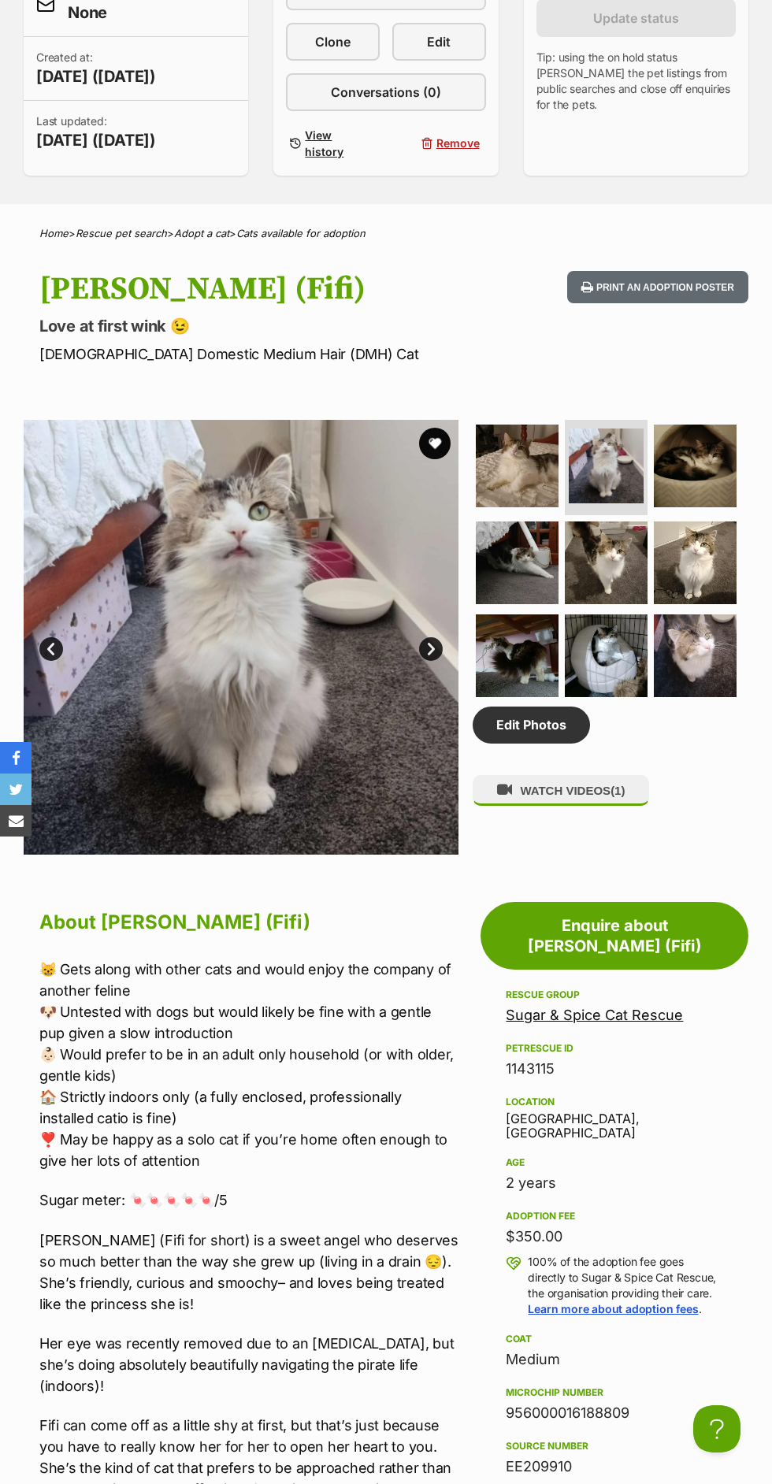
click at [565, 543] on img at bounding box center [606, 562] width 83 height 83
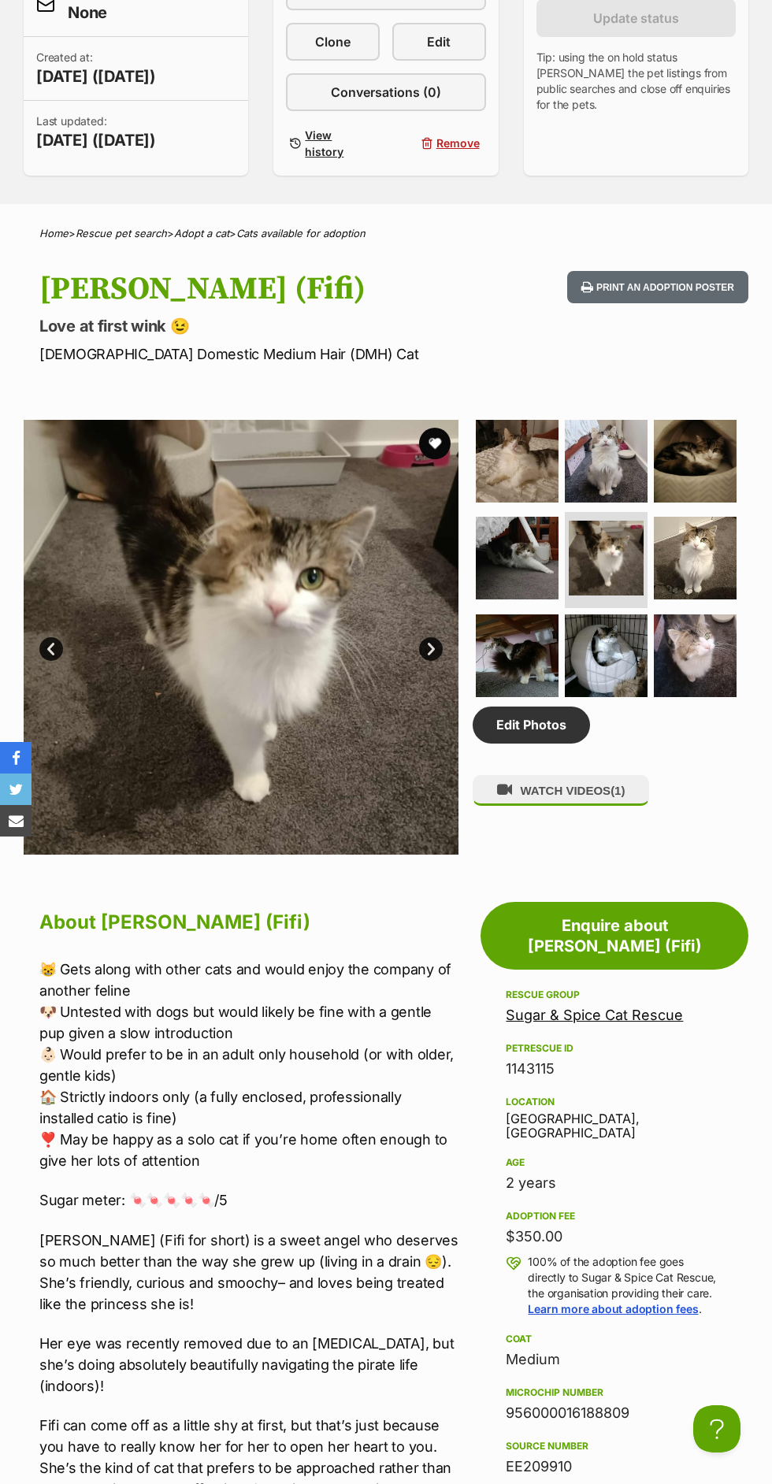
click at [699, 453] on img at bounding box center [695, 461] width 83 height 83
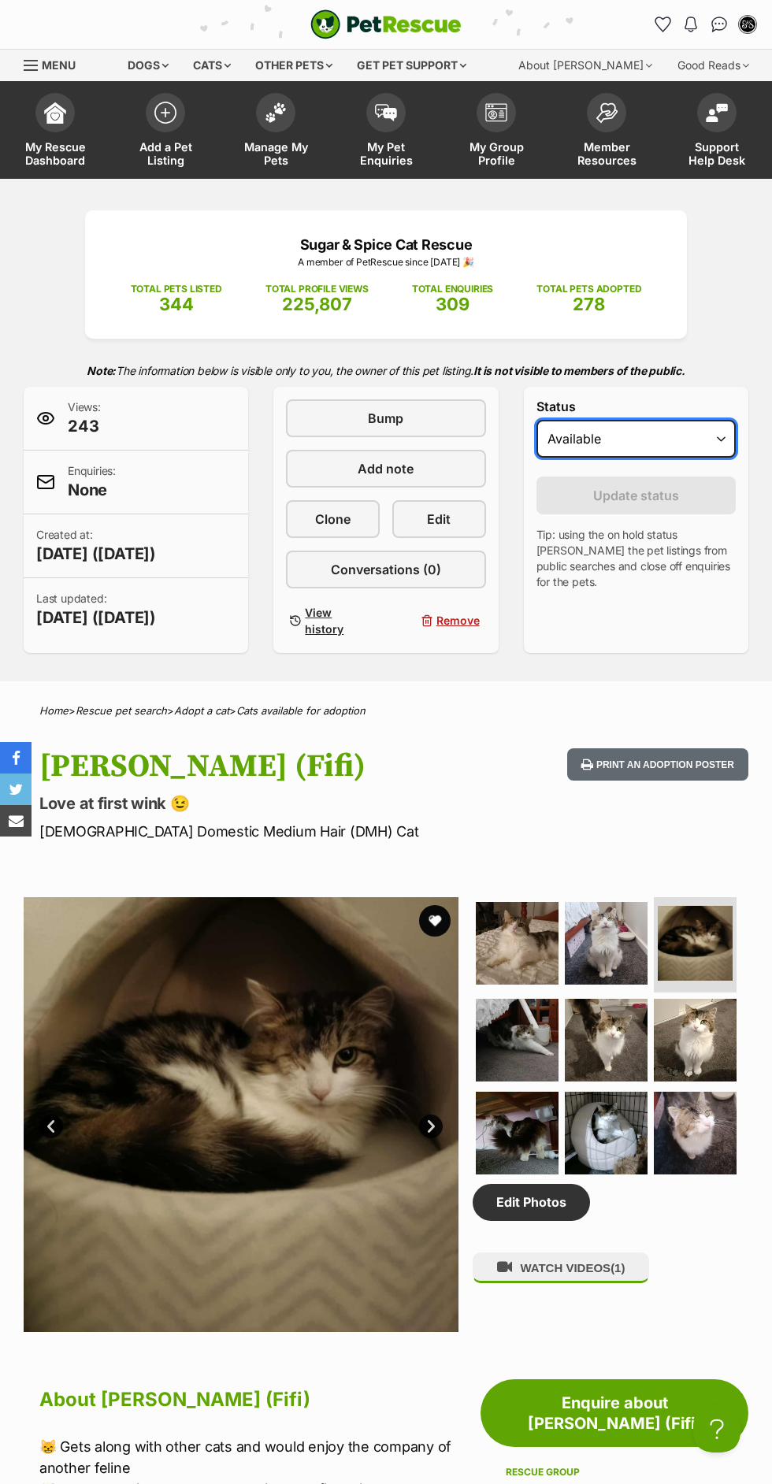
click at [708, 442] on select "Draft Available On hold Adopted" at bounding box center [635, 439] width 199 height 38
select select "on_hold"
click at [536, 420] on select "Draft Available On hold Adopted" at bounding box center [635, 439] width 199 height 38
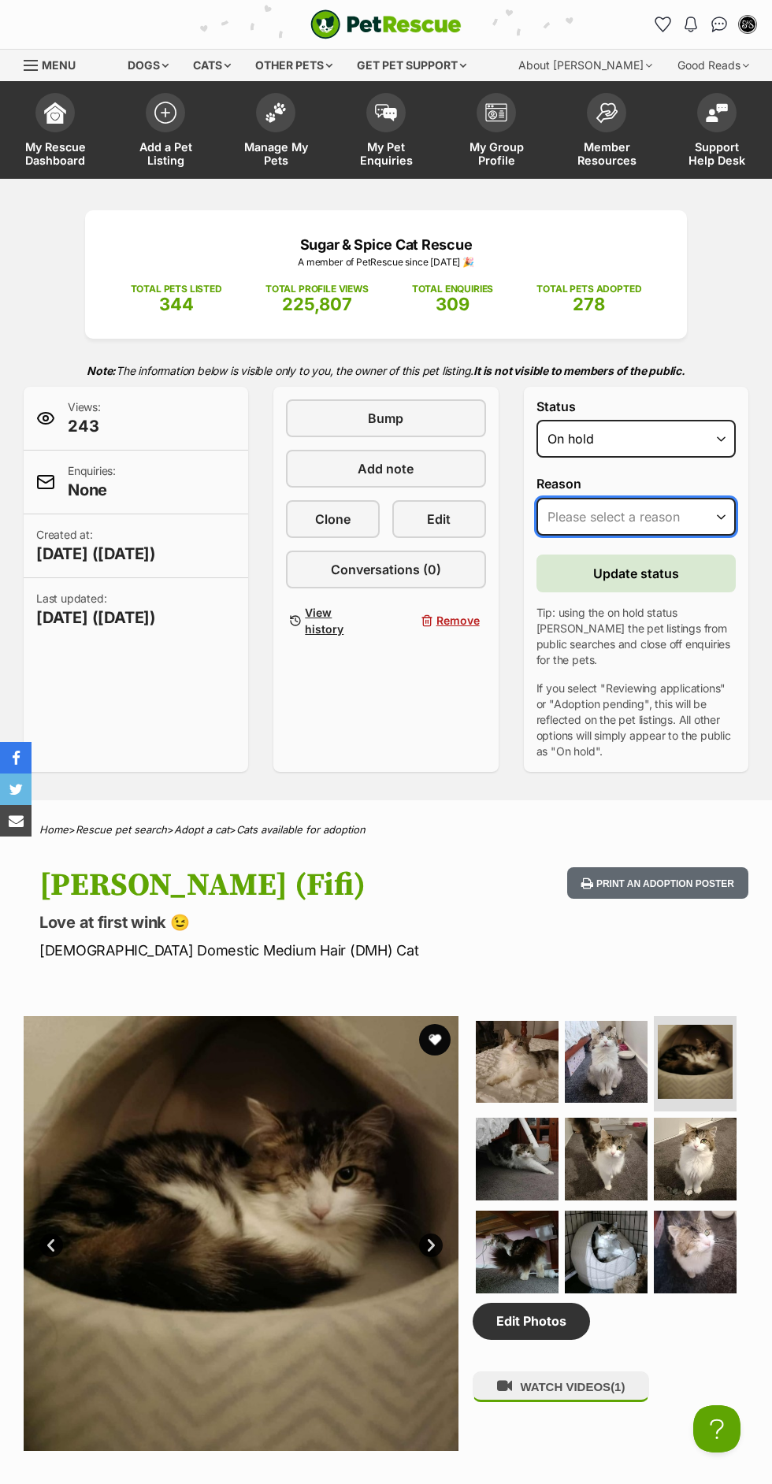
click at [734, 517] on select "Please select a reason Medical reasons Reviewing applications Adoption pending …" at bounding box center [635, 517] width 199 height 38
select select "other"
click at [536, 498] on select "Please select a reason Medical reasons Reviewing applications Adoption pending …" at bounding box center [635, 517] width 199 height 38
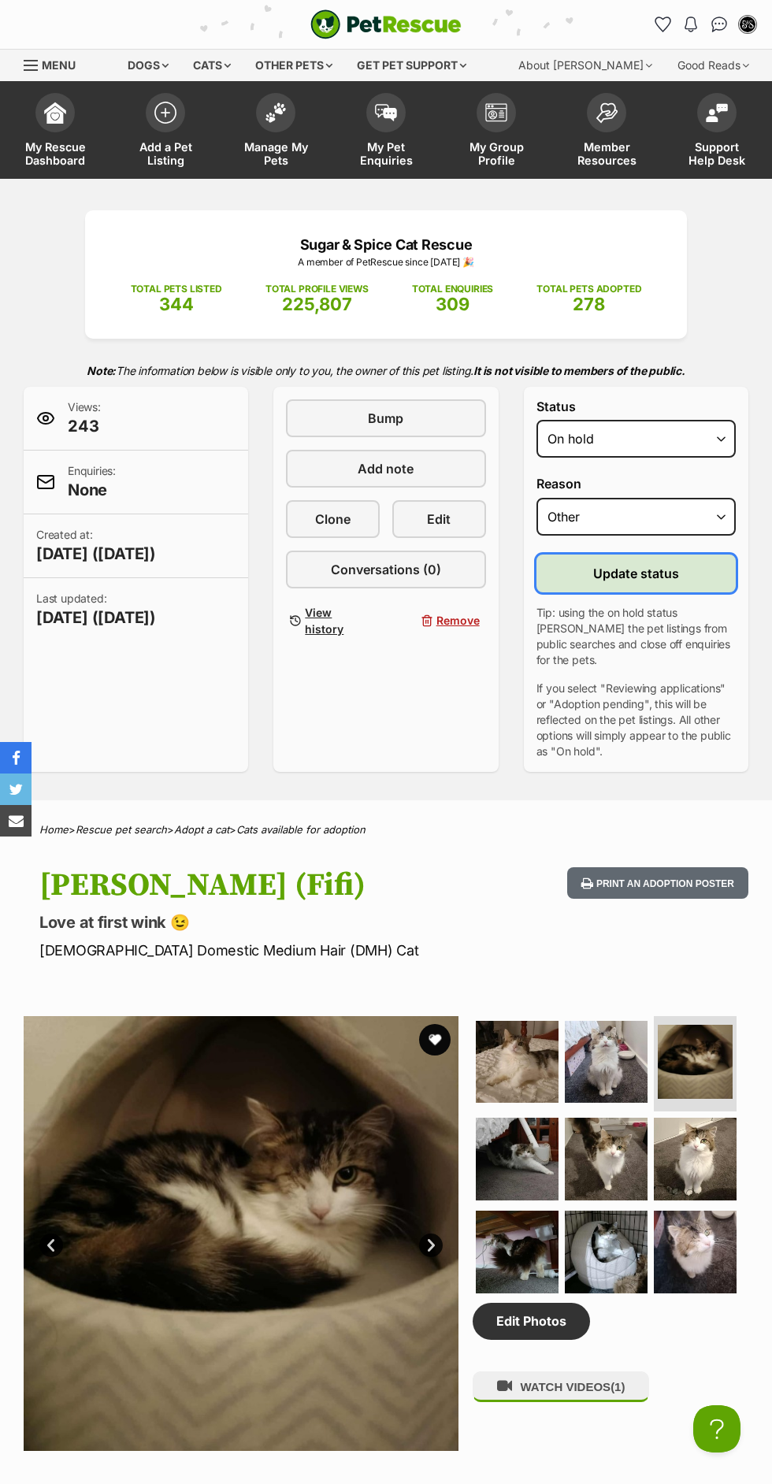
click at [696, 587] on button "Update status" at bounding box center [635, 573] width 199 height 38
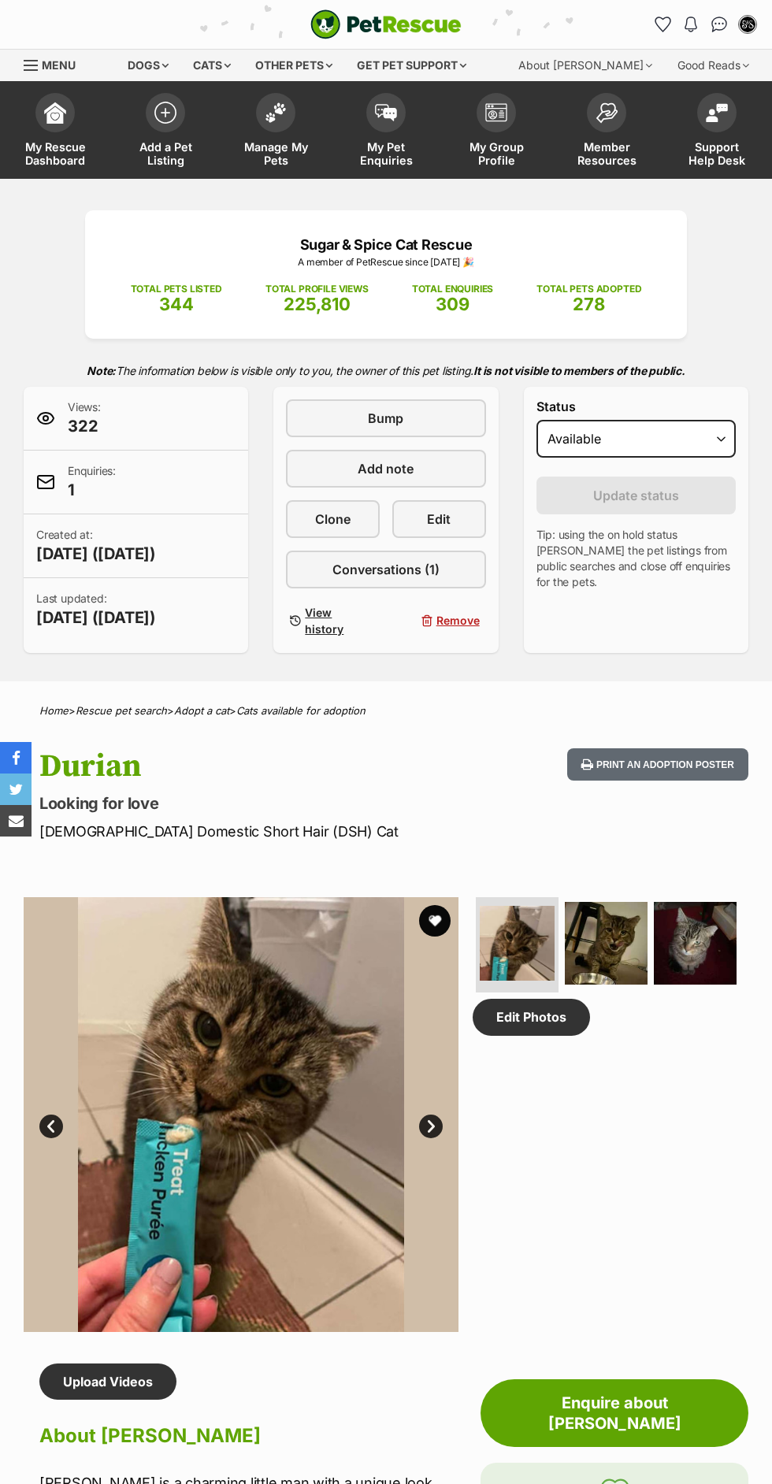
click at [620, 984] on img at bounding box center [606, 943] width 83 height 83
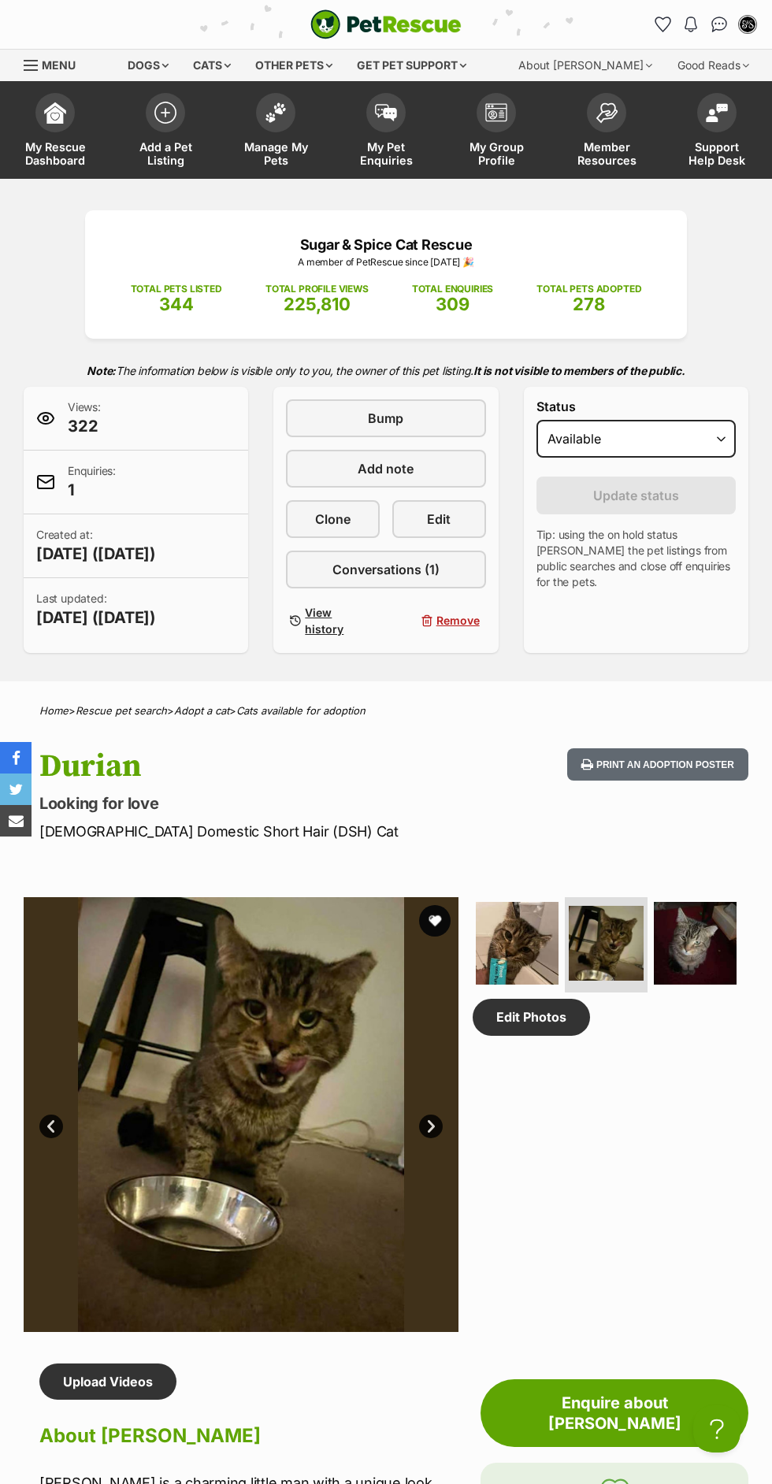
click at [721, 984] on img at bounding box center [695, 943] width 83 height 83
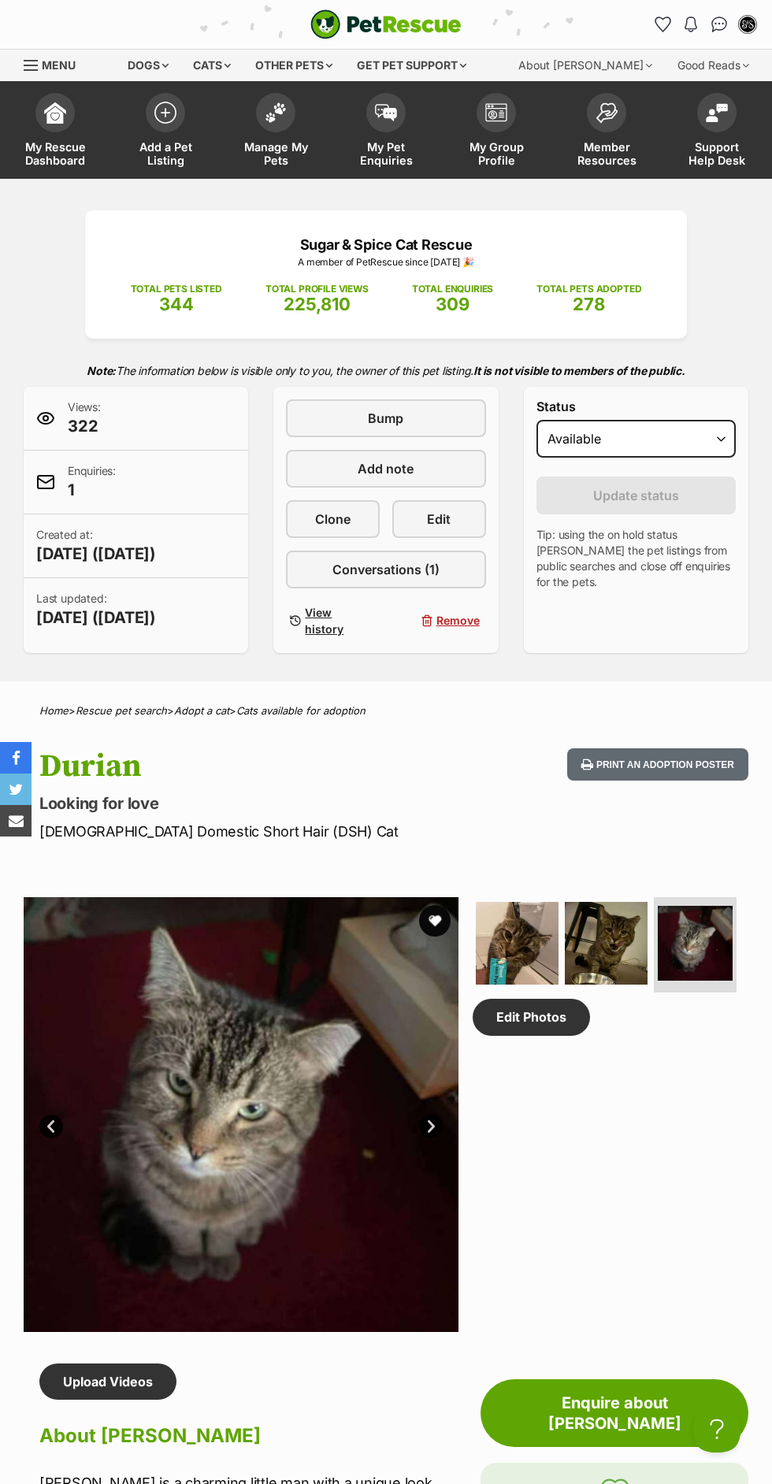
click at [540, 984] on img at bounding box center [517, 943] width 83 height 83
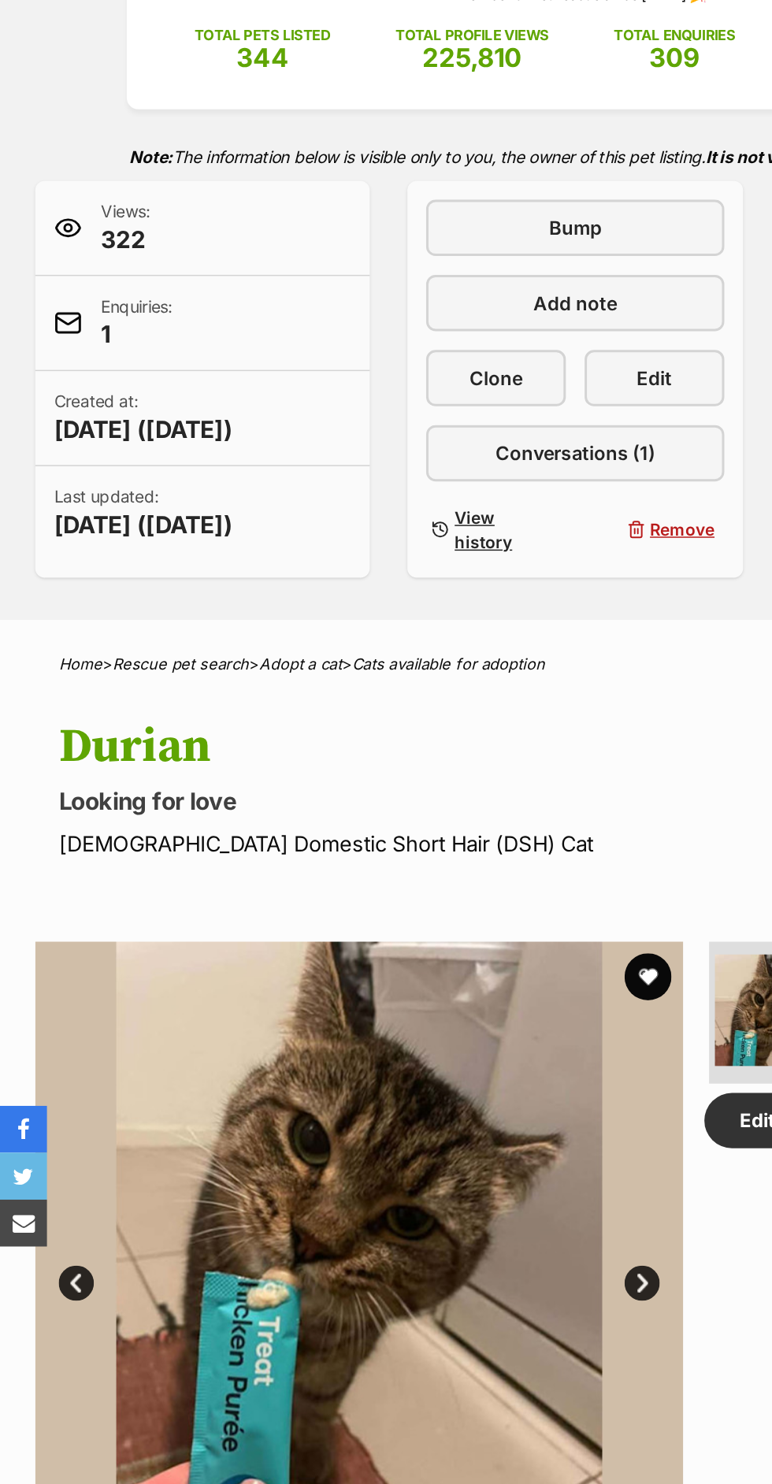
scroll to position [160, 0]
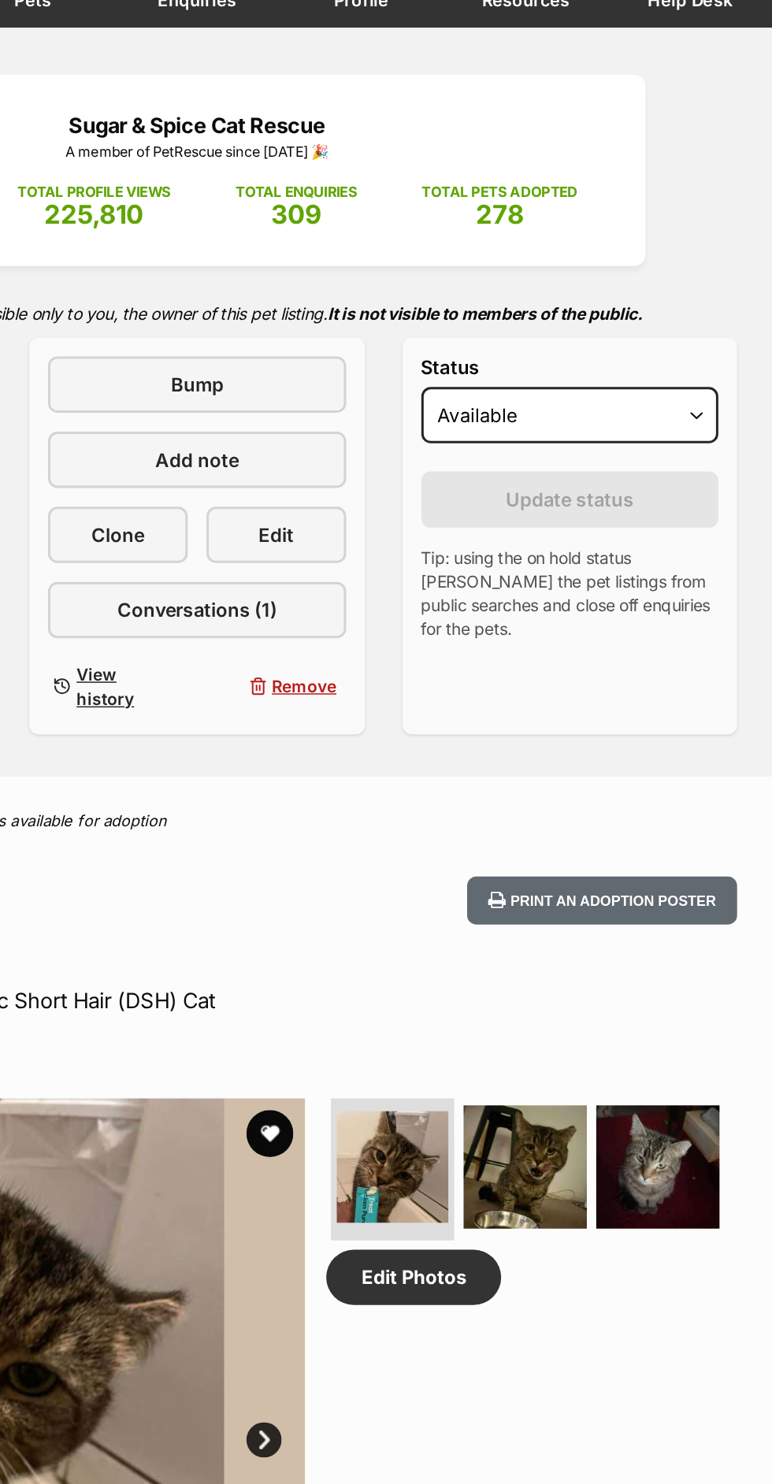
click at [615, 802] on img at bounding box center [606, 783] width 83 height 83
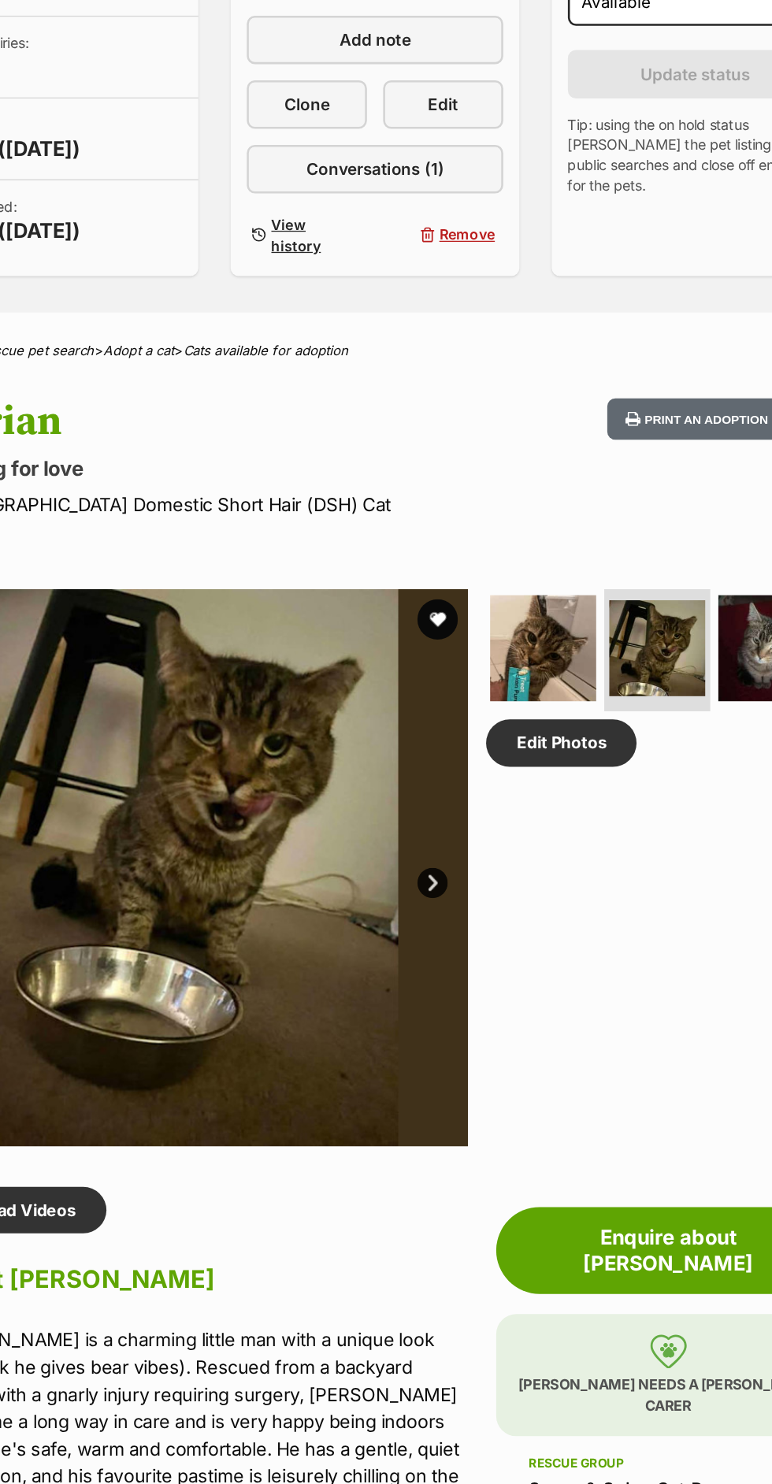
scroll to position [192, 0]
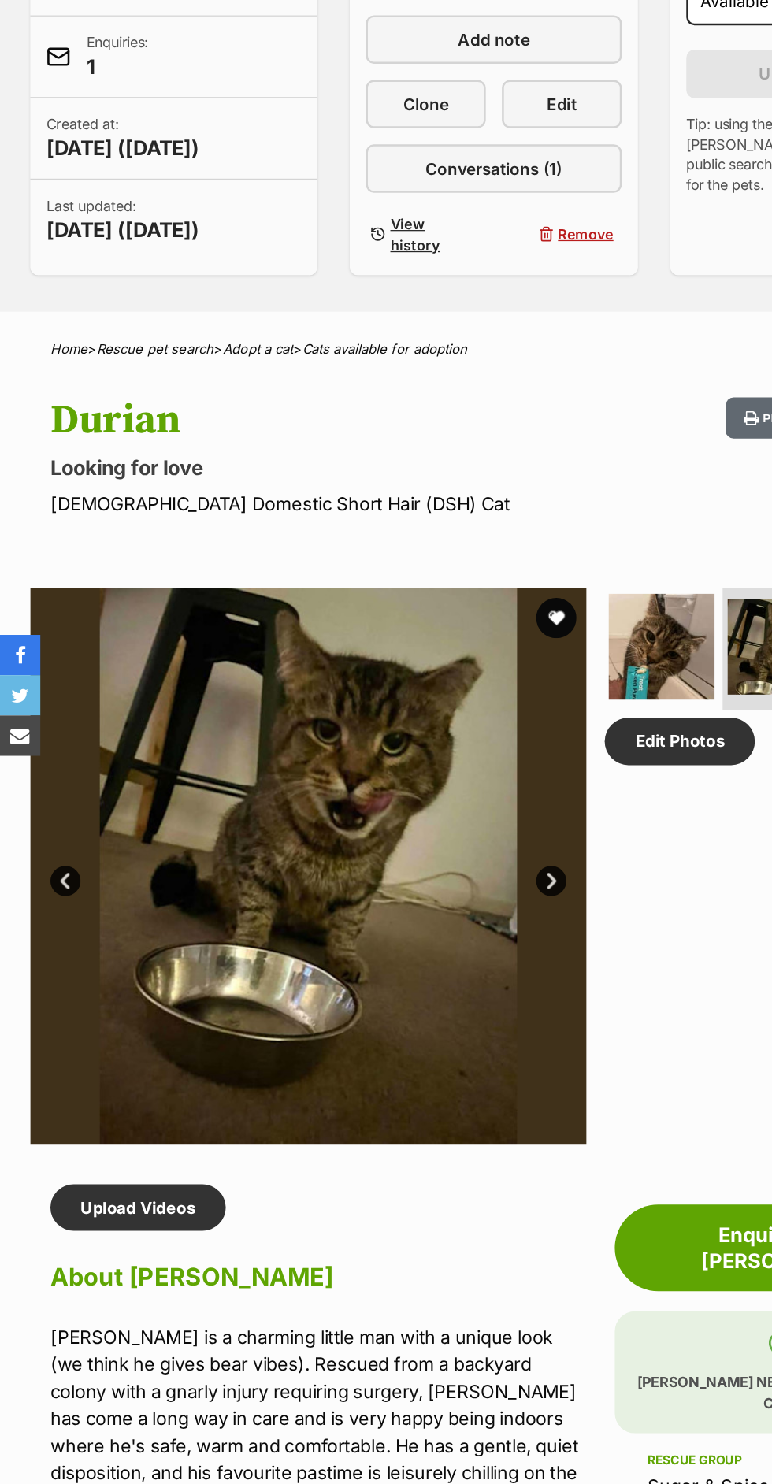
click at [517, 792] on img at bounding box center [517, 750] width 83 height 83
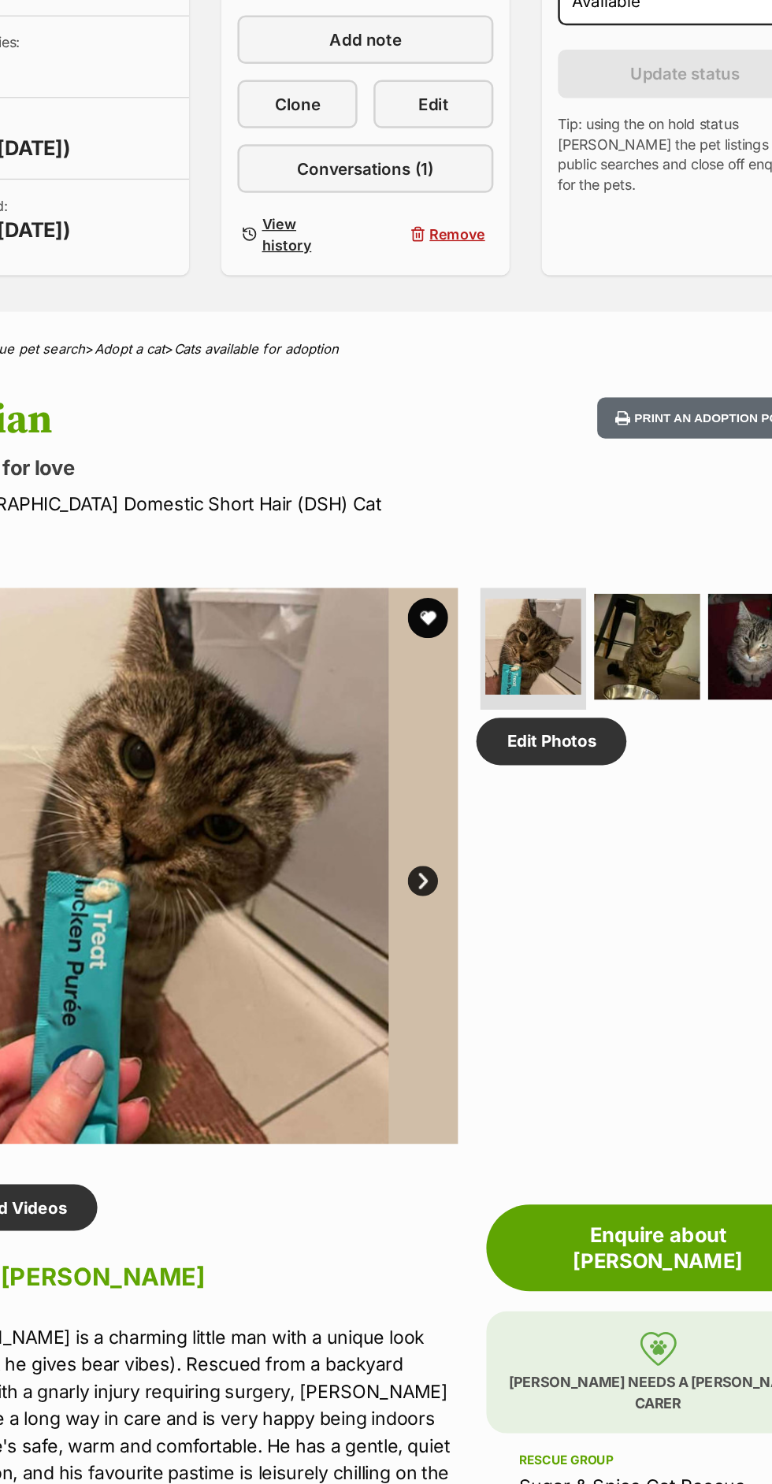
click at [602, 792] on img at bounding box center [606, 750] width 83 height 83
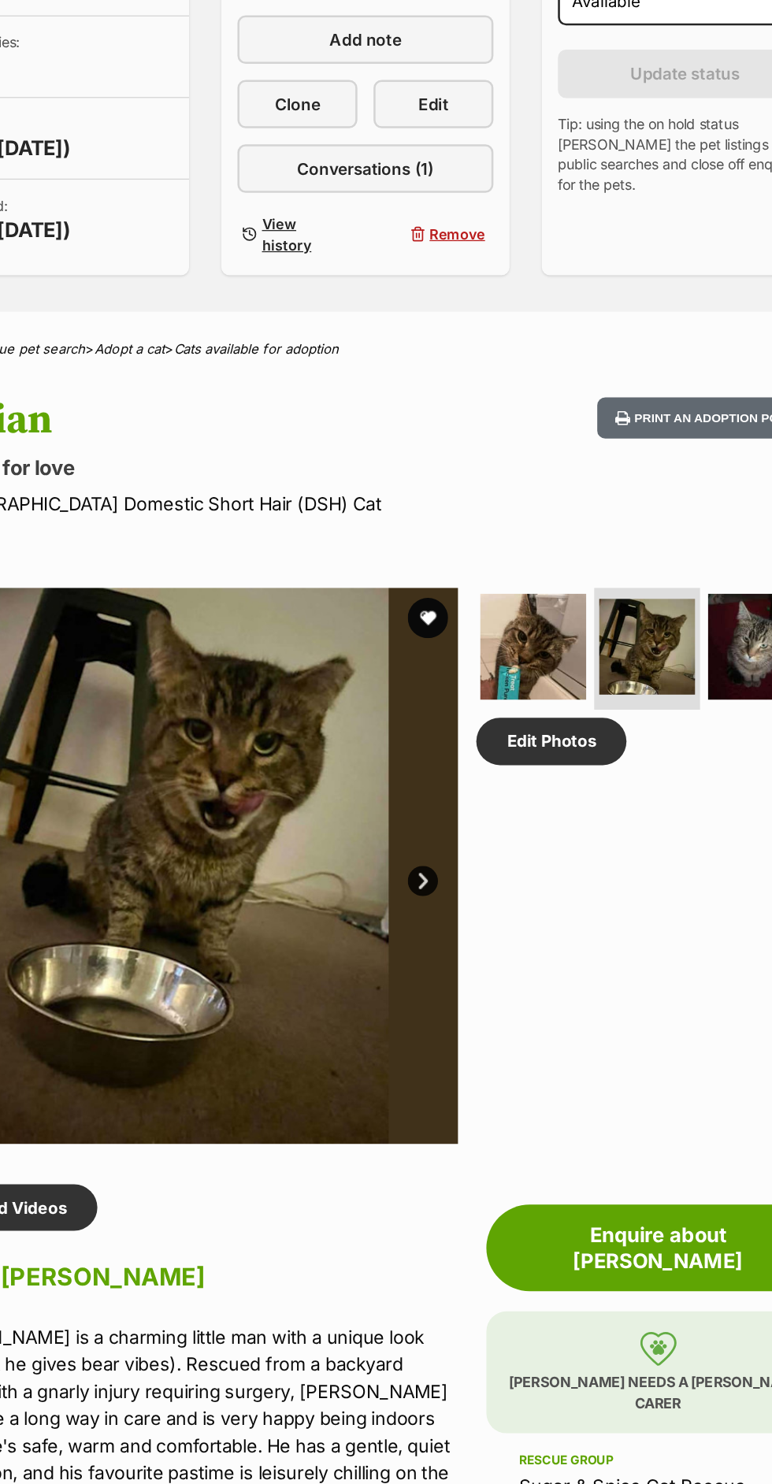
click at [686, 792] on img at bounding box center [695, 750] width 83 height 83
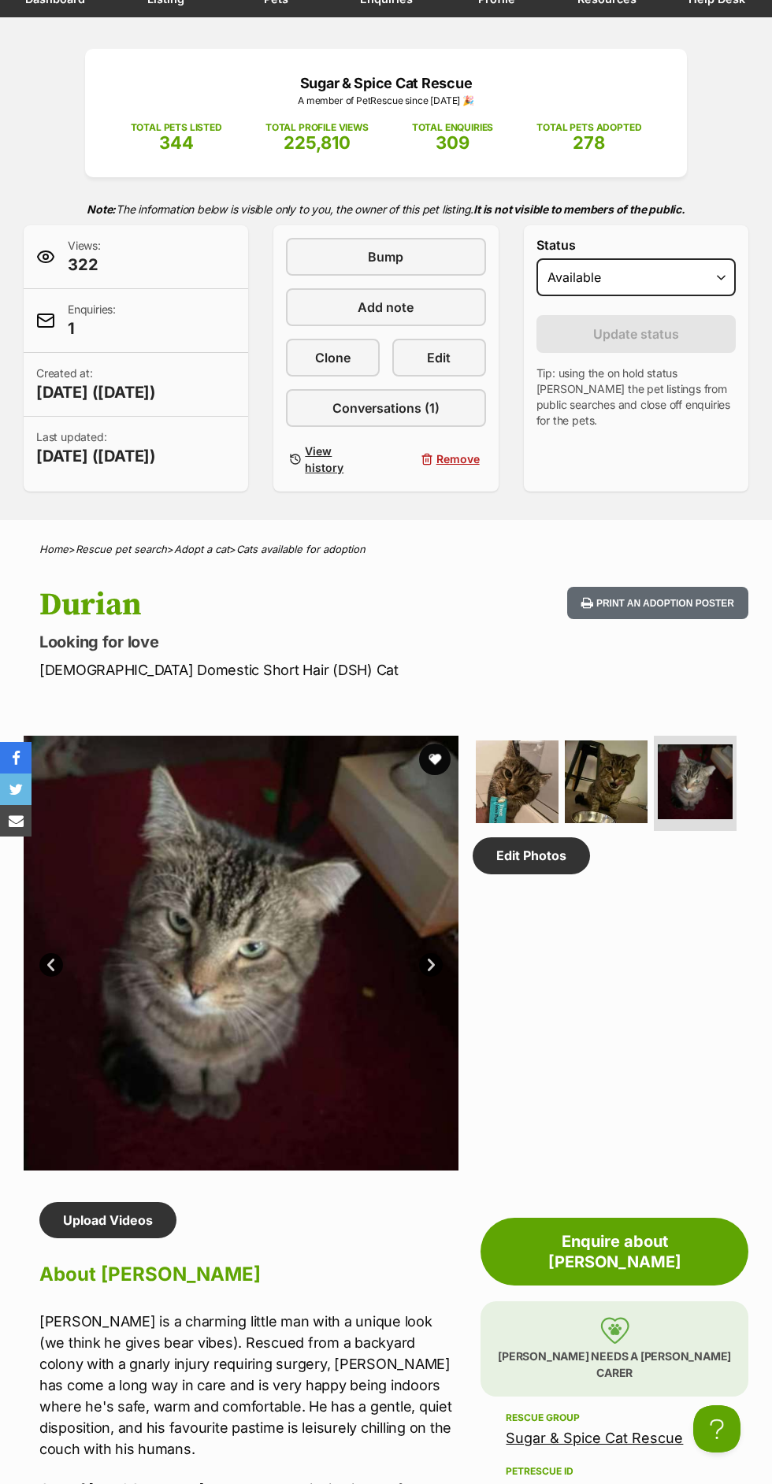
scroll to position [159, 0]
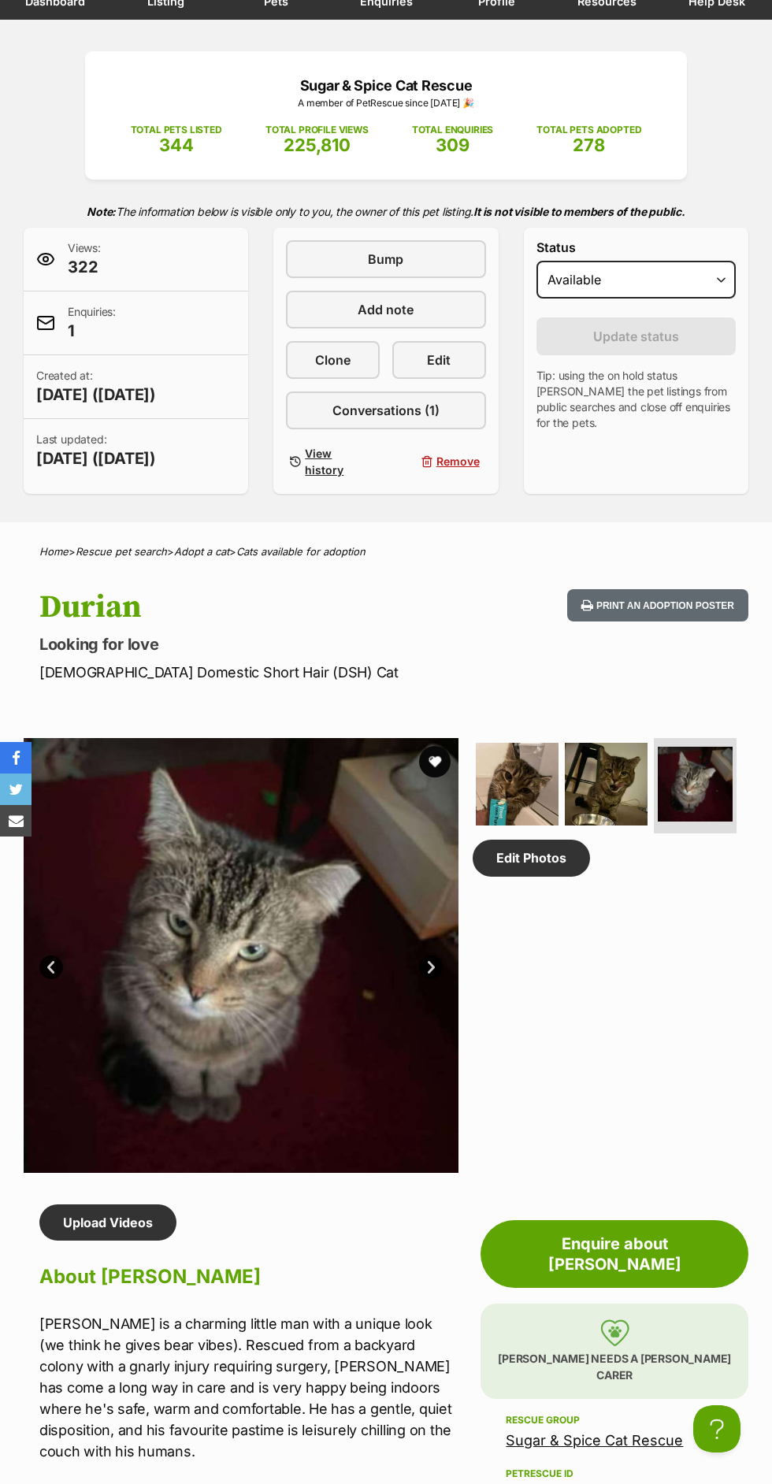
click at [542, 825] on img at bounding box center [517, 784] width 83 height 83
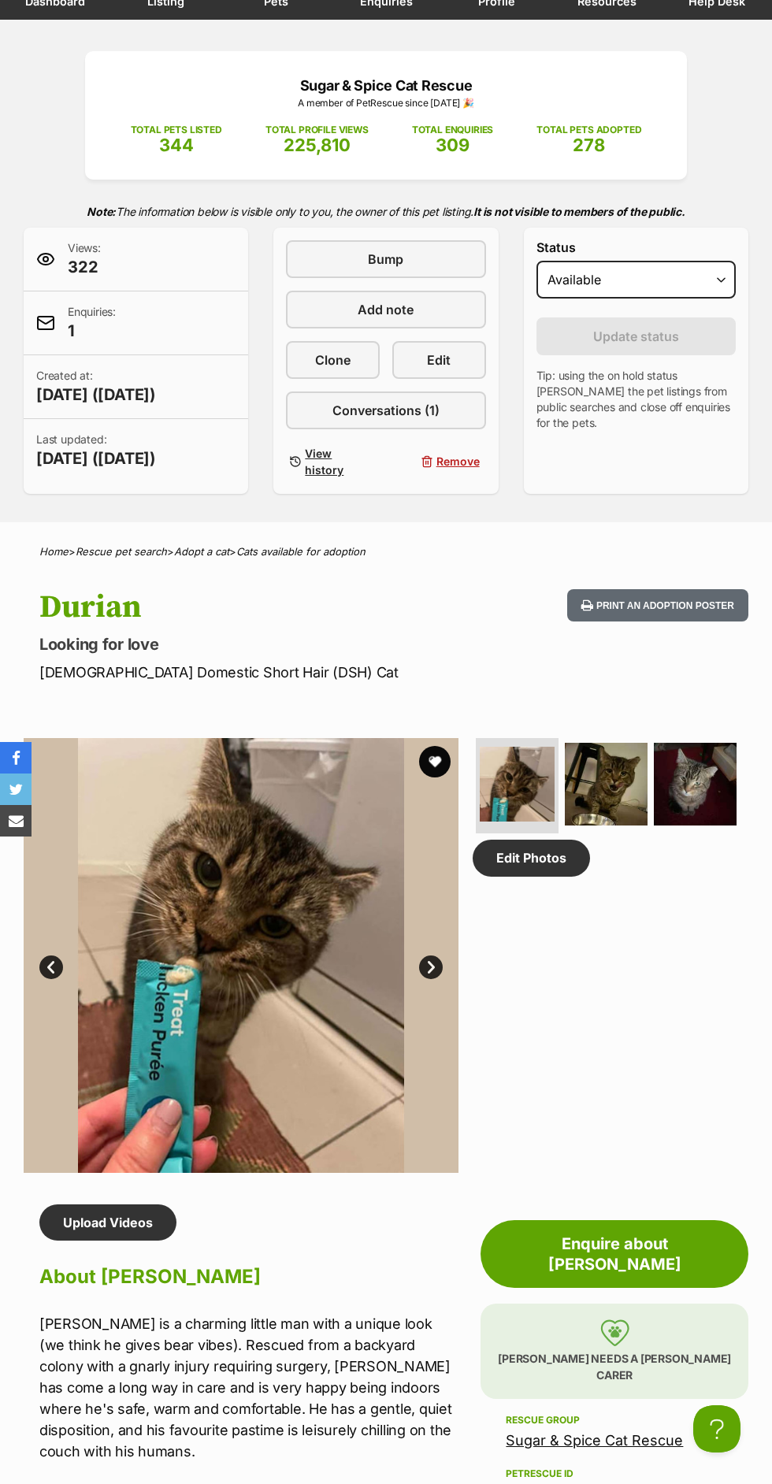
click at [622, 825] on img at bounding box center [606, 784] width 83 height 83
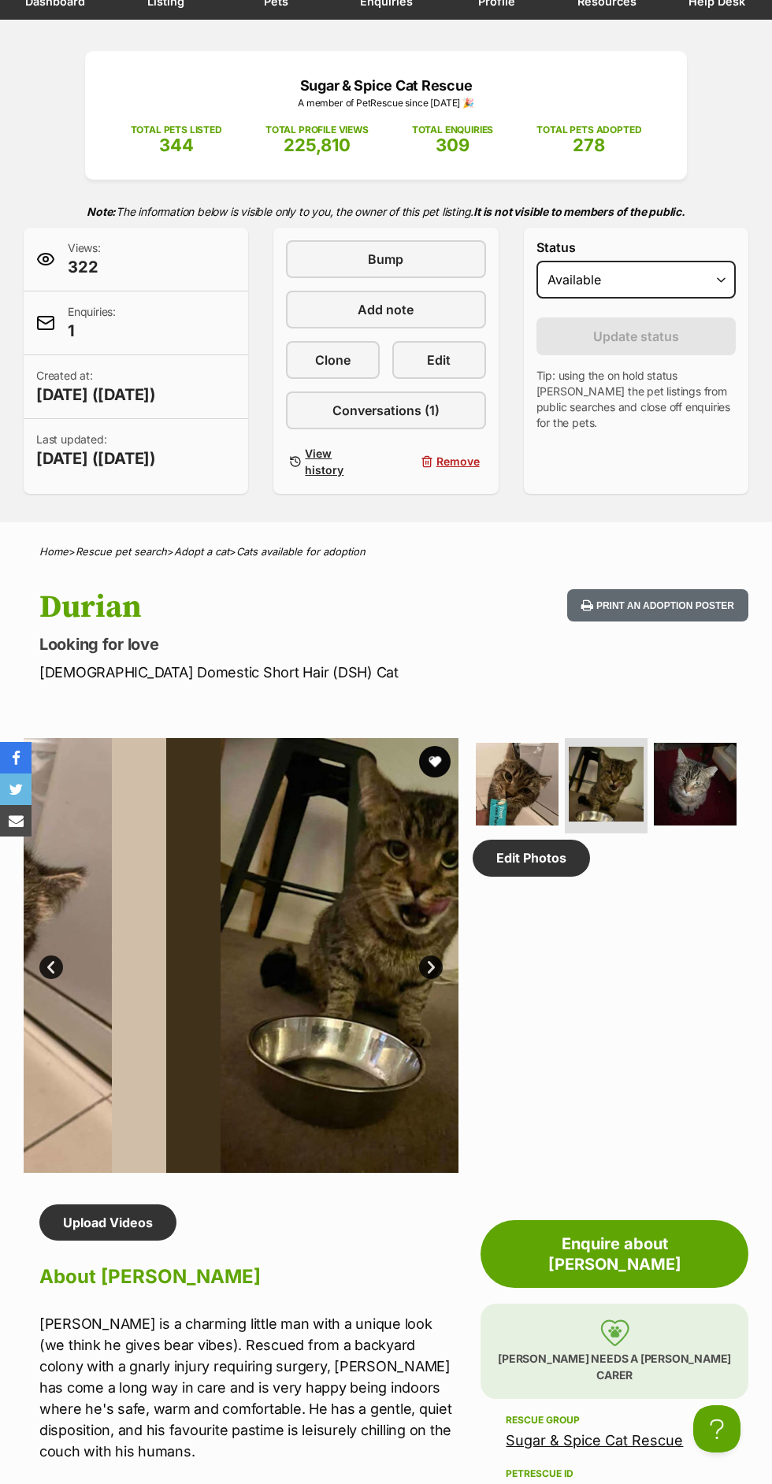
click at [714, 825] on img at bounding box center [695, 784] width 83 height 83
